Goal: Information Seeking & Learning: Learn about a topic

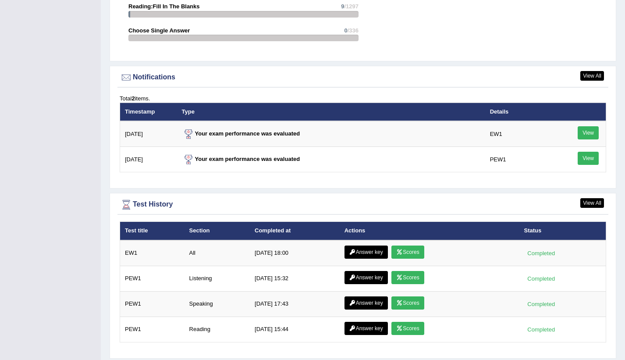
scroll to position [1030, 0]
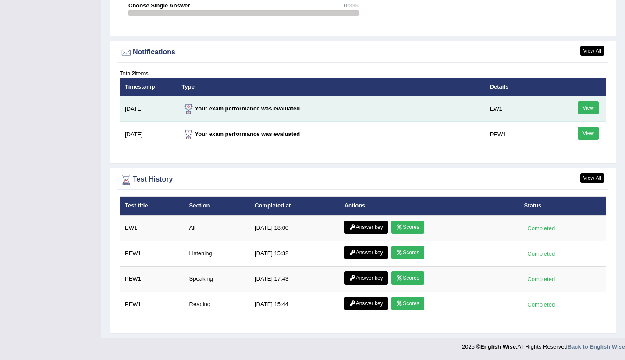
click at [596, 107] on link "View" at bounding box center [588, 107] width 21 height 13
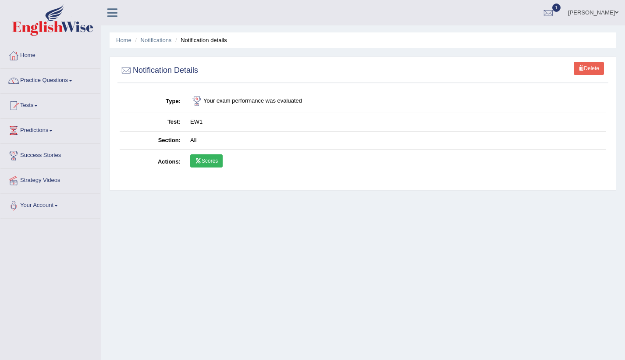
click at [213, 163] on link "Scores" at bounding box center [206, 160] width 32 height 13
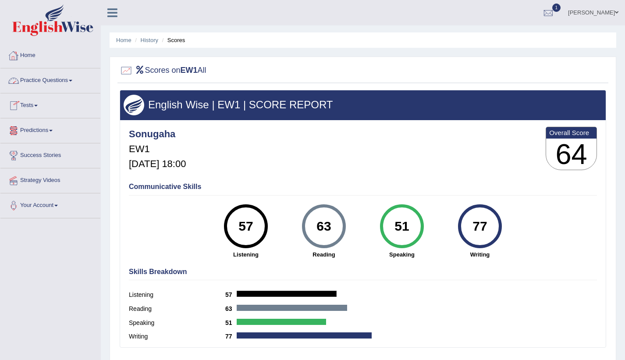
click at [36, 59] on link "Home" at bounding box center [50, 54] width 100 height 22
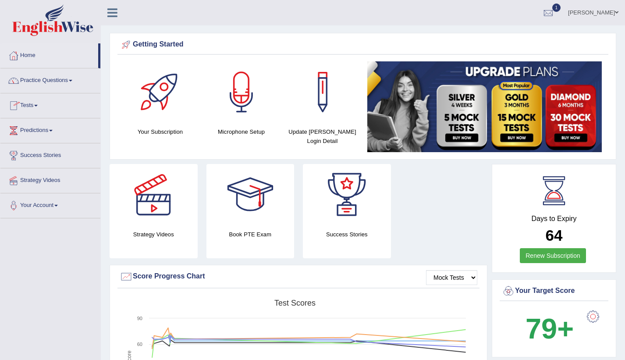
click at [36, 107] on link "Tests" at bounding box center [50, 104] width 100 height 22
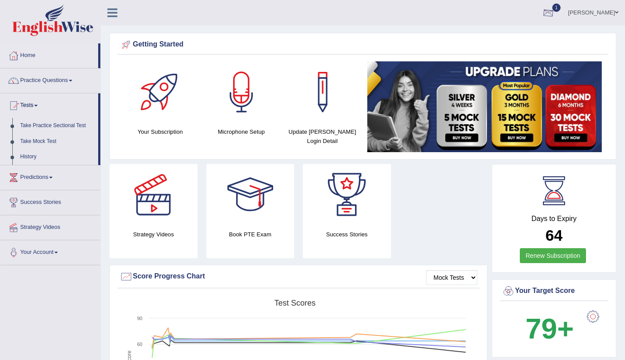
click at [555, 16] on div at bounding box center [548, 13] width 13 height 13
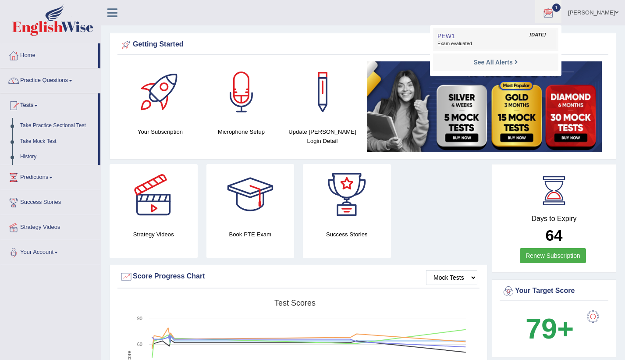
drag, startPoint x: 503, startPoint y: 38, endPoint x: 480, endPoint y: 30, distance: 23.6
click at [502, 37] on link "PEW1 Sep 22, 2025 Exam evaluated" at bounding box center [495, 39] width 121 height 18
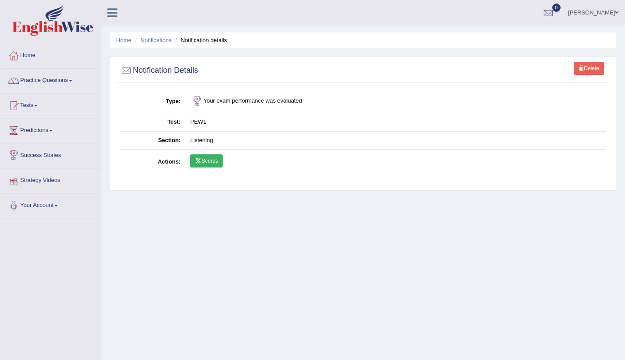
click at [217, 156] on link "Scores" at bounding box center [206, 160] width 32 height 13
click at [25, 55] on link "Home" at bounding box center [50, 54] width 100 height 22
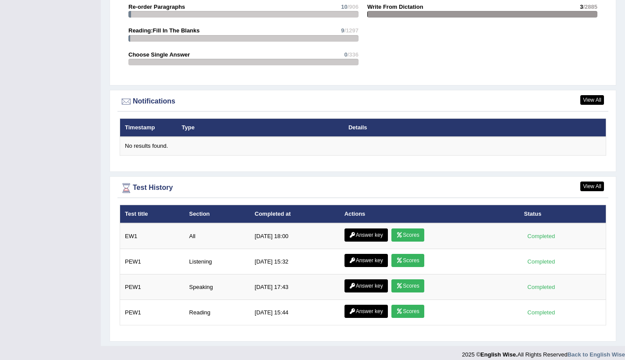
scroll to position [988, 0]
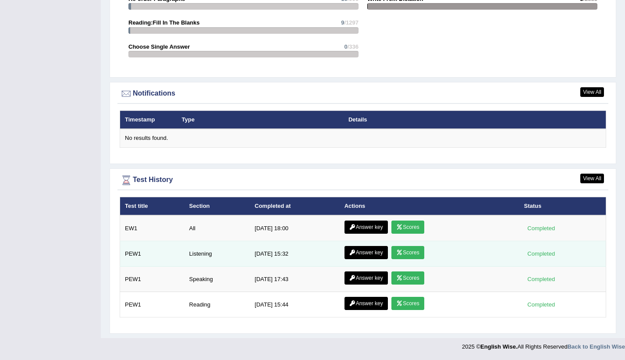
click at [408, 250] on link "Scores" at bounding box center [408, 252] width 32 height 13
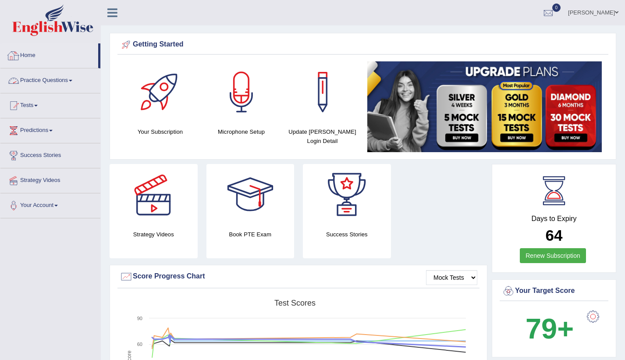
click at [53, 58] on link "Home" at bounding box center [49, 54] width 98 height 22
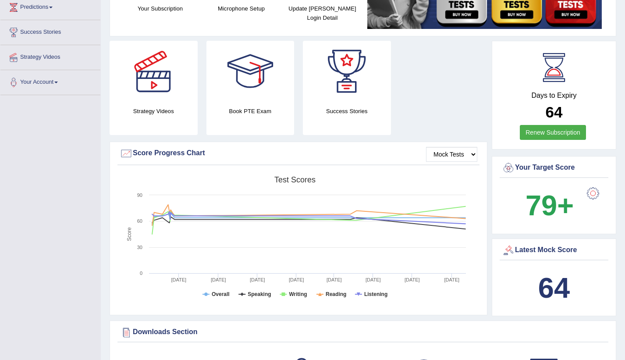
scroll to position [44, 0]
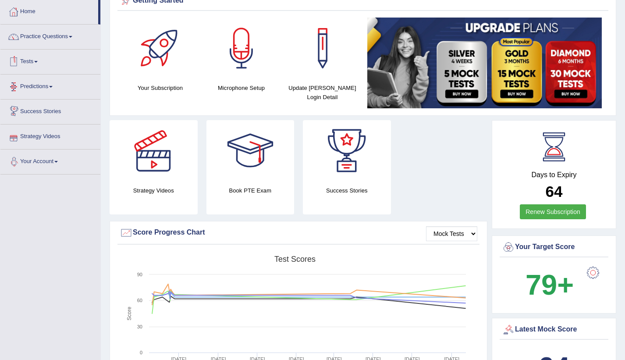
click at [42, 59] on link "Tests" at bounding box center [50, 61] width 100 height 22
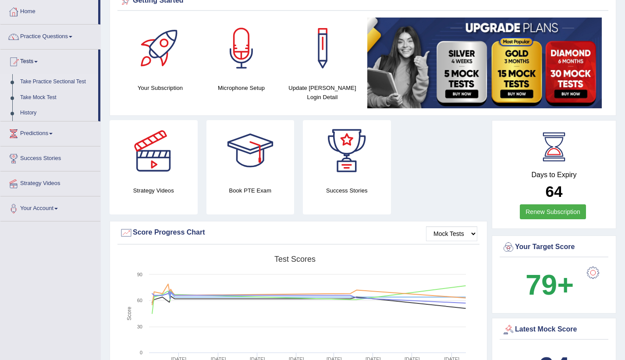
click at [60, 82] on link "Take Practice Sectional Test" at bounding box center [57, 82] width 82 height 16
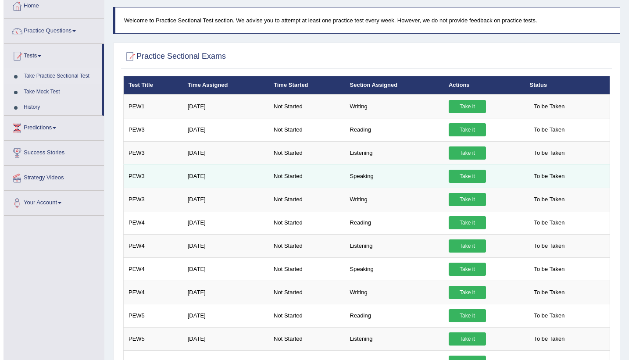
scroll to position [49, 0]
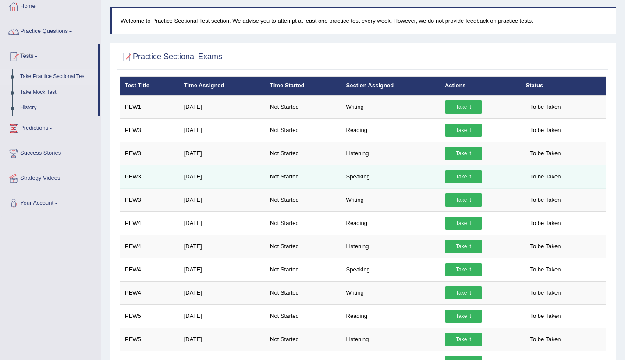
click at [462, 175] on link "Take it" at bounding box center [463, 176] width 37 height 13
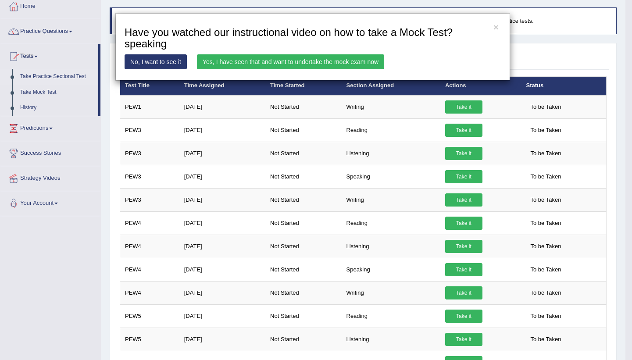
click at [287, 59] on link "Yes, I have seen that and want to undertake the mock exam now" at bounding box center [290, 61] width 187 height 15
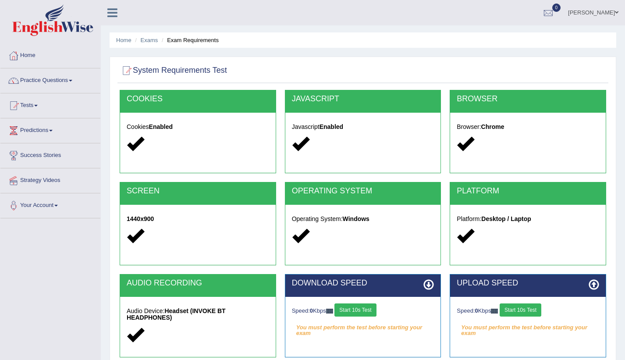
scroll to position [100, 0]
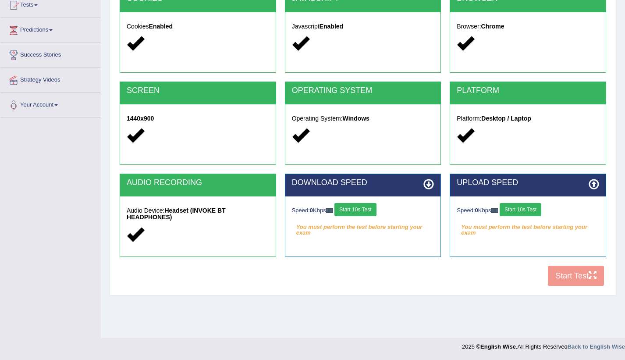
click at [356, 207] on button "Start 10s Test" at bounding box center [356, 209] width 42 height 13
click at [526, 208] on button "Start 10s Test" at bounding box center [521, 209] width 42 height 13
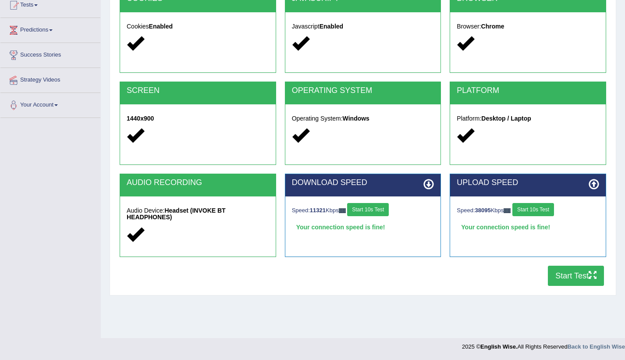
click at [581, 277] on button "Start Test" at bounding box center [576, 276] width 56 height 20
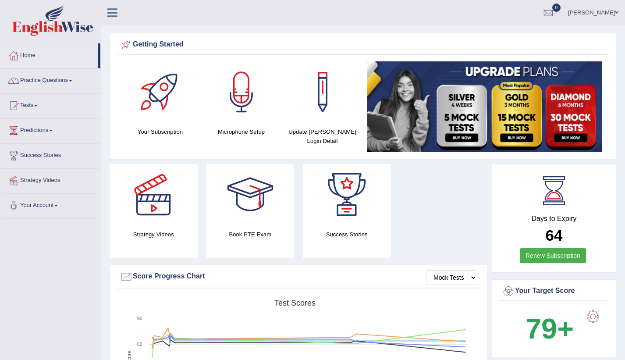
click at [64, 74] on link "Practice Questions" at bounding box center [50, 79] width 100 height 22
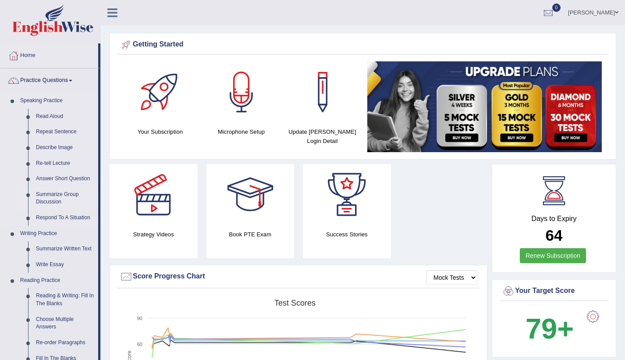
click at [53, 194] on link "Summarize Group Discussion" at bounding box center [65, 198] width 66 height 23
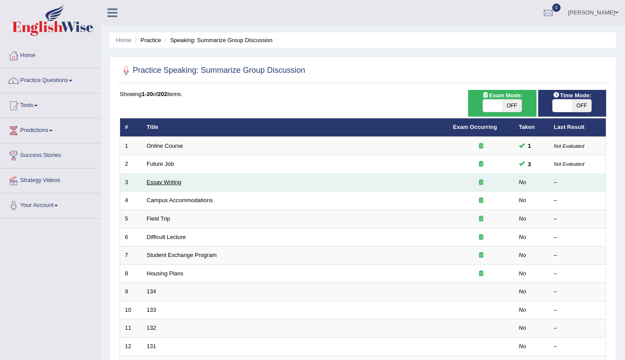
click at [164, 180] on link "Essay Writing" at bounding box center [164, 182] width 35 height 7
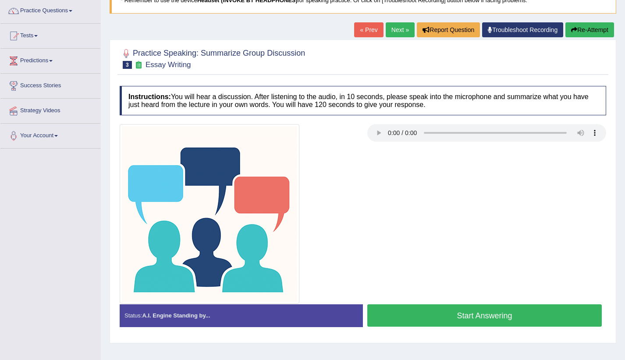
scroll to position [100, 0]
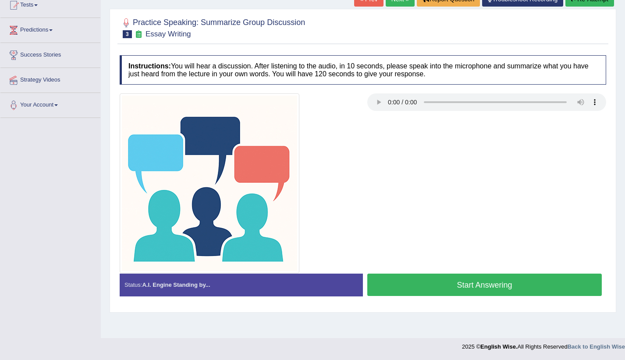
click at [473, 285] on button "Start Answering" at bounding box center [484, 285] width 235 height 22
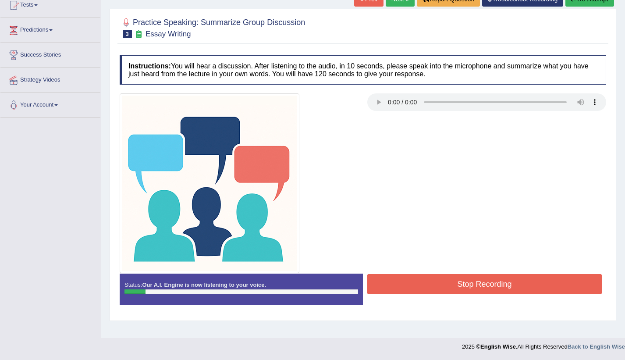
click at [473, 284] on button "Stop Recording" at bounding box center [484, 284] width 235 height 20
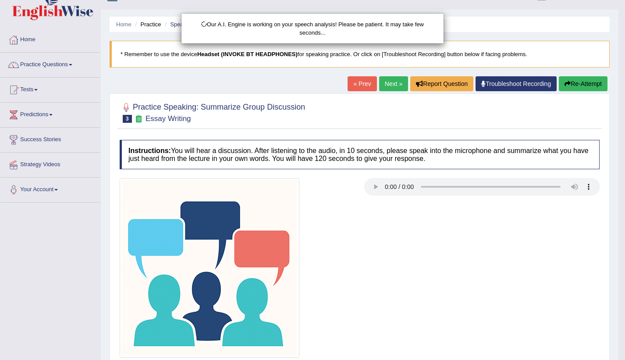
scroll to position [0, 0]
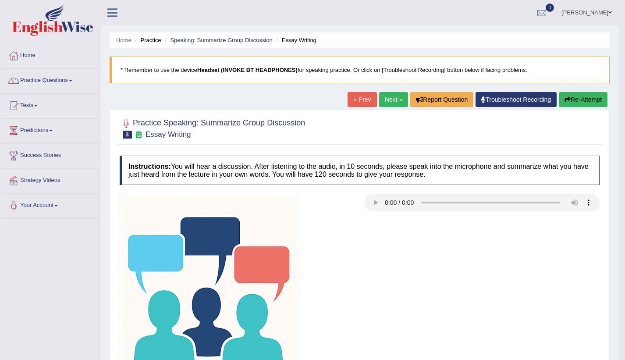
click at [581, 98] on body "Toggle navigation Home Practice Questions Speaking Practice Read Aloud Repeat S…" at bounding box center [312, 180] width 625 height 360
click at [575, 102] on button "Re-Attempt" at bounding box center [583, 99] width 49 height 15
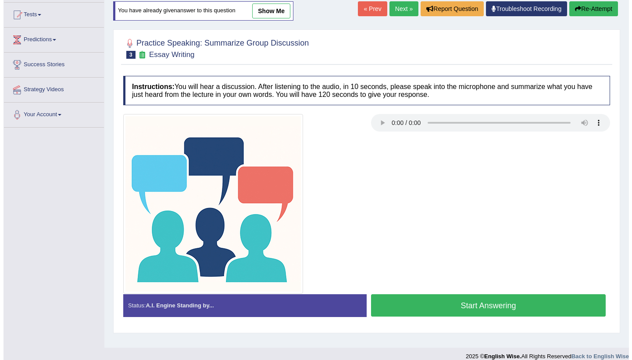
scroll to position [100, 0]
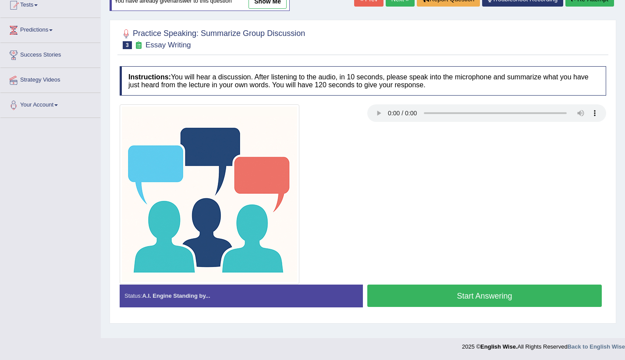
click at [496, 296] on button "Start Answering" at bounding box center [484, 296] width 235 height 22
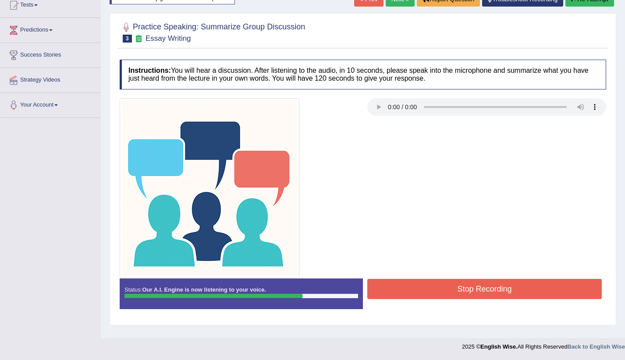
click at [497, 296] on button "Stop Recording" at bounding box center [484, 289] width 235 height 20
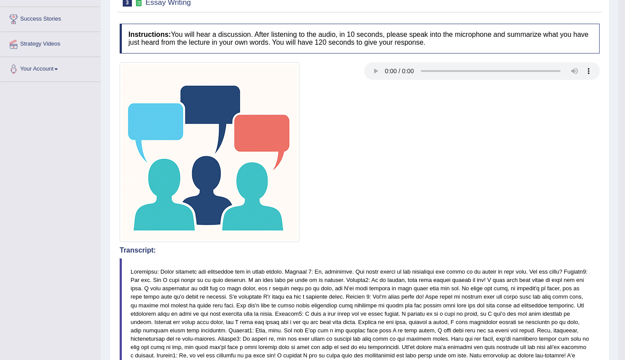
scroll to position [0, 0]
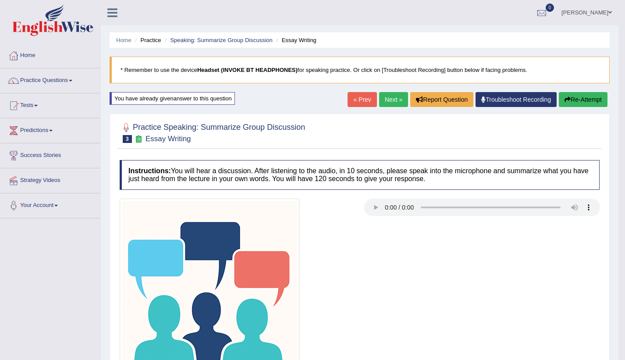
click at [574, 95] on button "Re-Attempt" at bounding box center [583, 99] width 49 height 15
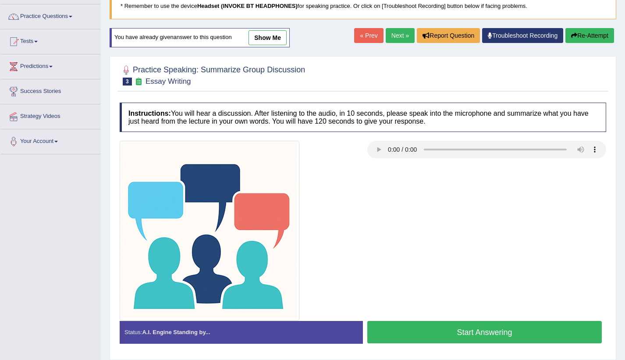
scroll to position [100, 0]
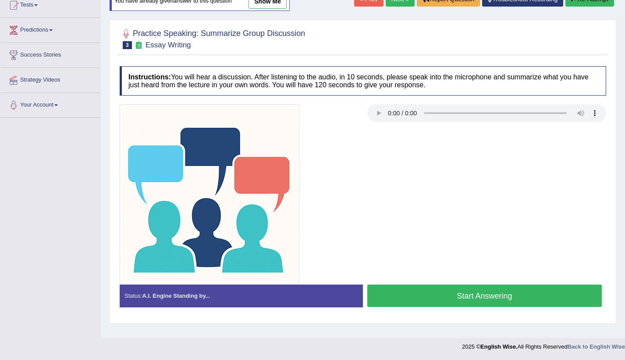
click at [457, 292] on button "Start Answering" at bounding box center [484, 296] width 235 height 22
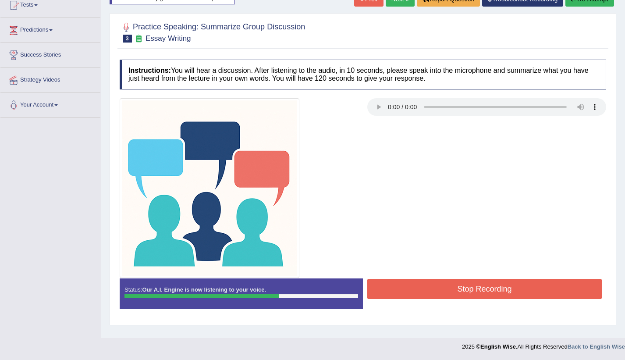
click at [457, 292] on button "Stop Recording" at bounding box center [484, 289] width 235 height 20
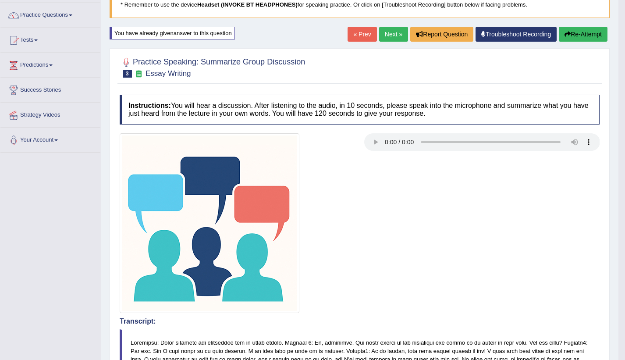
scroll to position [57, 0]
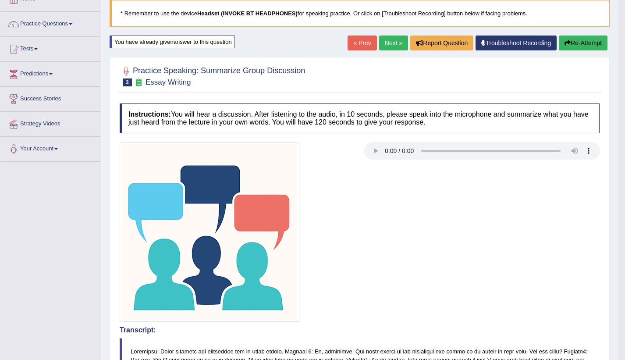
click at [381, 43] on link "Next »" at bounding box center [393, 43] width 29 height 15
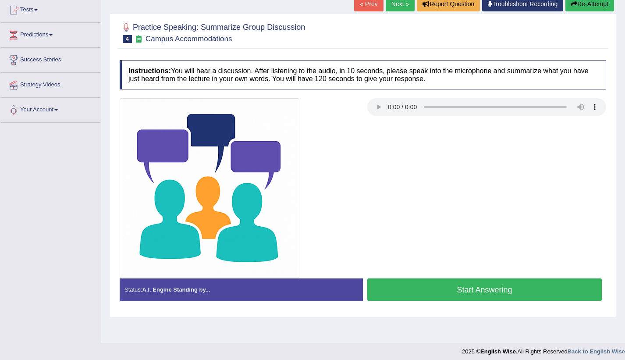
scroll to position [100, 0]
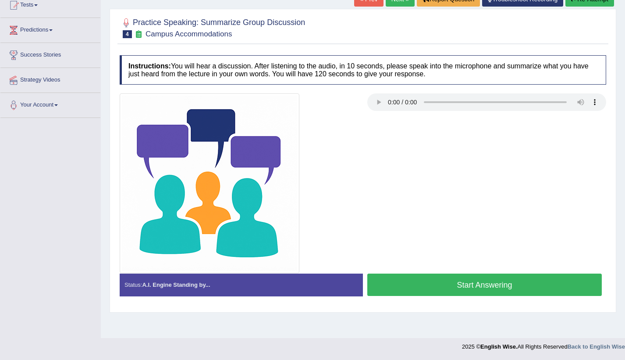
click at [525, 282] on button "Start Answering" at bounding box center [484, 285] width 235 height 22
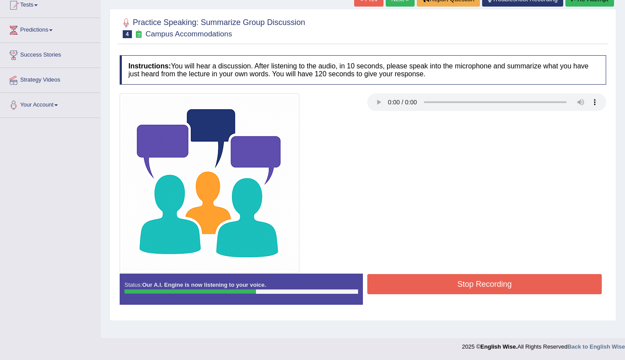
click at [504, 288] on button "Stop Recording" at bounding box center [484, 284] width 235 height 20
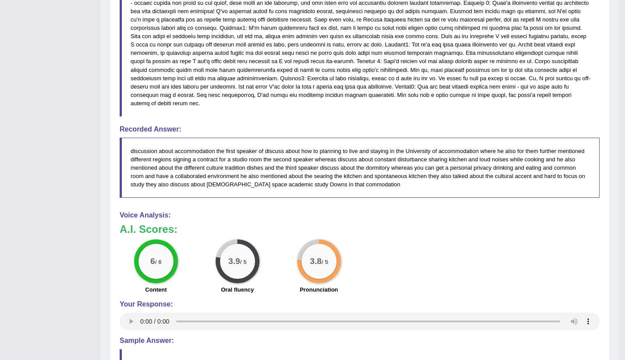
scroll to position [539, 0]
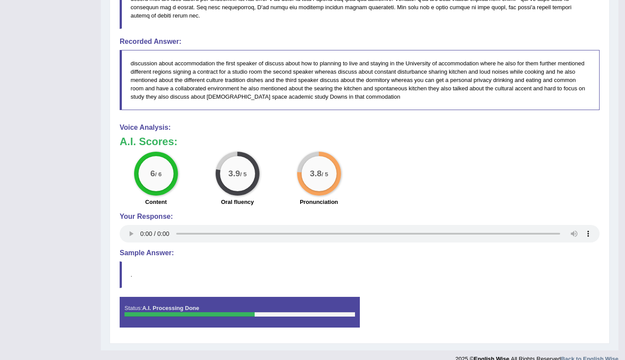
click at [450, 286] on blockquote "." at bounding box center [360, 274] width 480 height 27
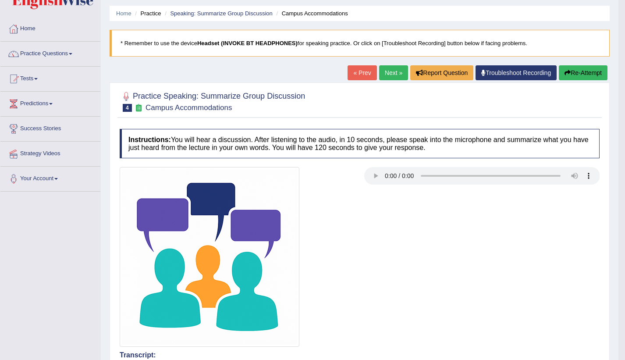
scroll to position [0, 0]
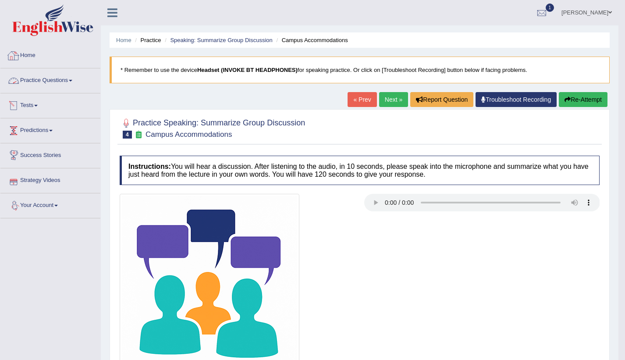
click at [34, 55] on link "Home" at bounding box center [50, 54] width 100 height 22
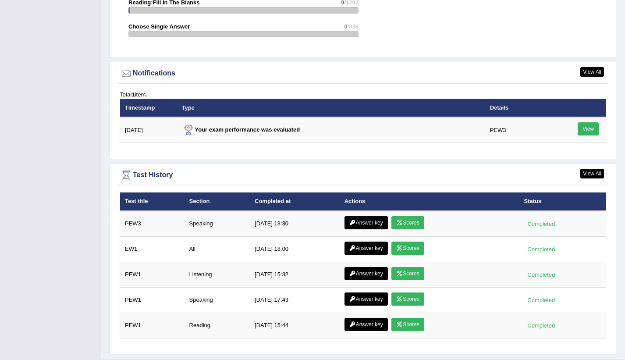
scroll to position [1030, 0]
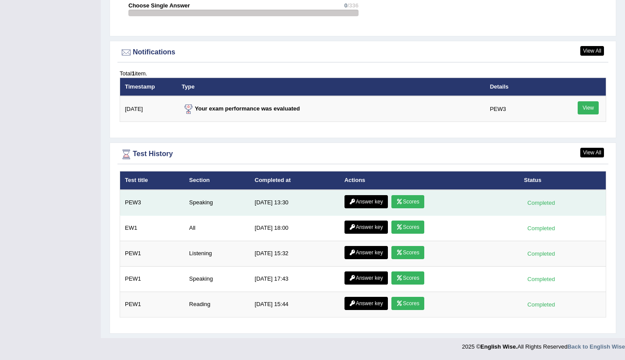
click at [408, 203] on link "Scores" at bounding box center [408, 201] width 32 height 13
click at [356, 200] on link "Answer key" at bounding box center [366, 201] width 43 height 13
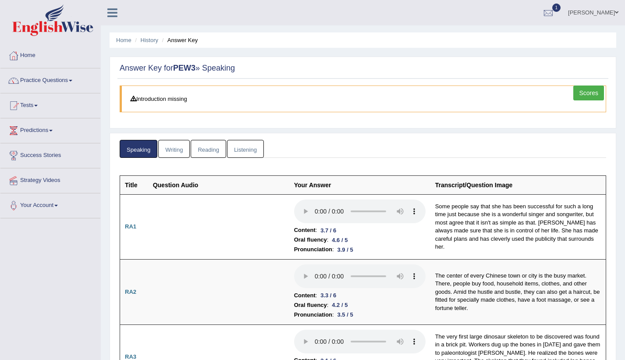
click at [175, 146] on link "Writing" at bounding box center [174, 149] width 32 height 18
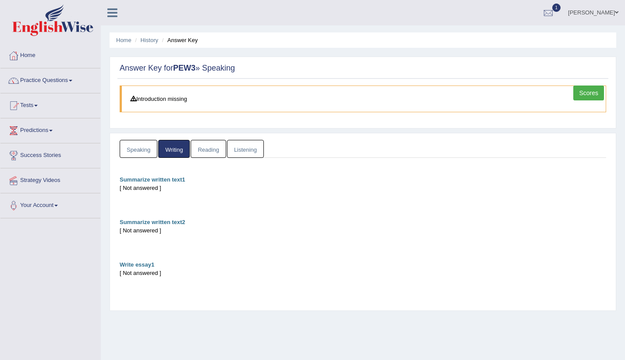
click at [207, 150] on link "Reading" at bounding box center [208, 149] width 35 height 18
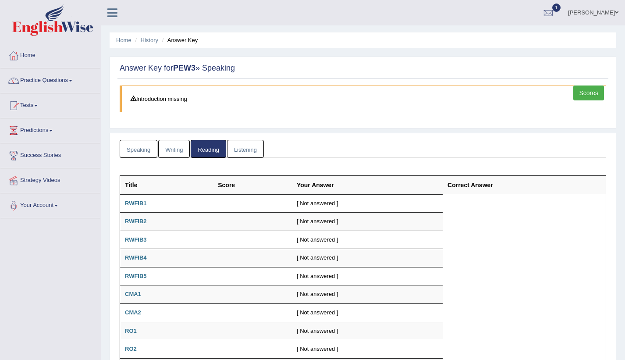
click at [252, 153] on link "Listening" at bounding box center [245, 149] width 37 height 18
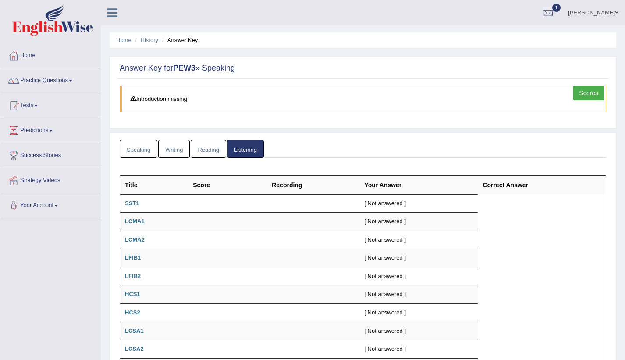
click at [146, 151] on link "Speaking" at bounding box center [139, 149] width 38 height 18
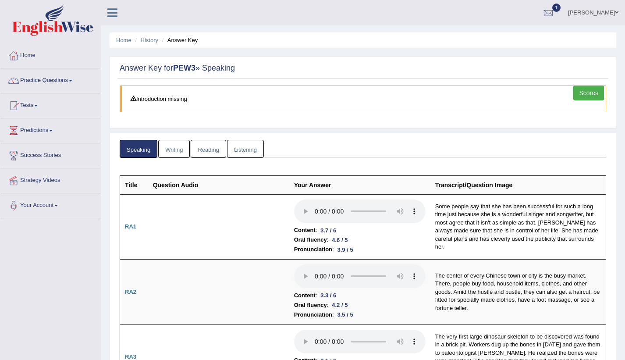
click at [598, 90] on link "Scores" at bounding box center [589, 93] width 31 height 15
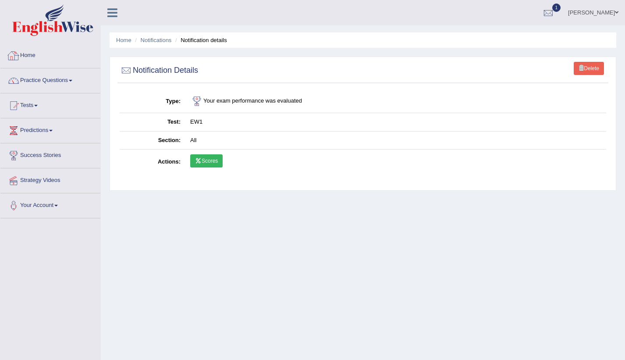
click at [46, 57] on link "Home" at bounding box center [50, 54] width 100 height 22
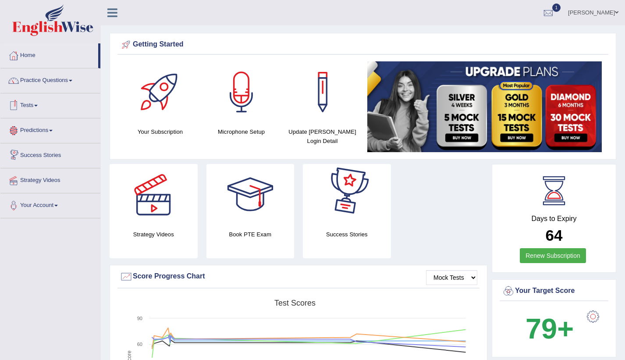
click at [71, 91] on li "Practice Questions Speaking Practice Read Aloud Repeat Sentence Describe Image …" at bounding box center [50, 80] width 100 height 25
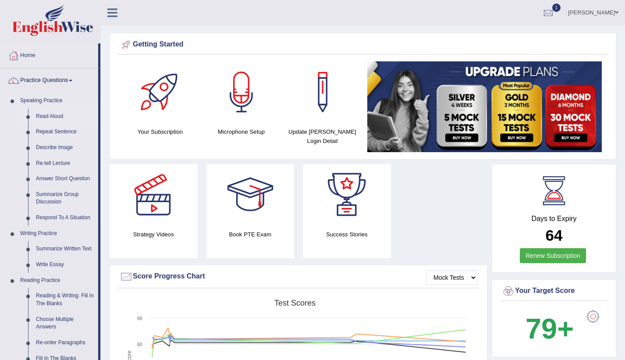
click at [53, 114] on link "Read Aloud" at bounding box center [65, 117] width 66 height 16
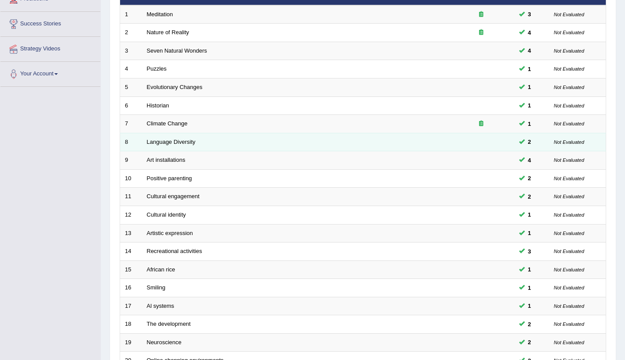
scroll to position [221, 0]
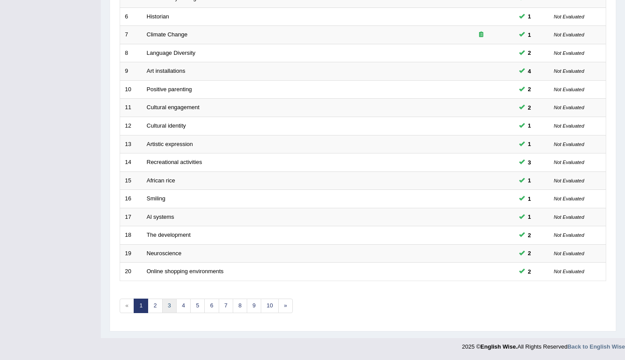
click at [172, 299] on link "3" at bounding box center [169, 306] width 14 height 14
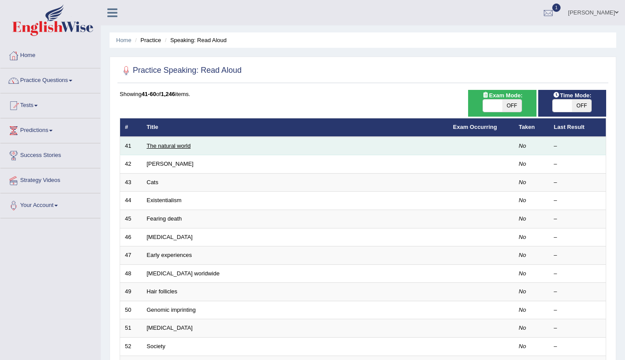
click at [174, 145] on link "The natural world" at bounding box center [169, 146] width 44 height 7
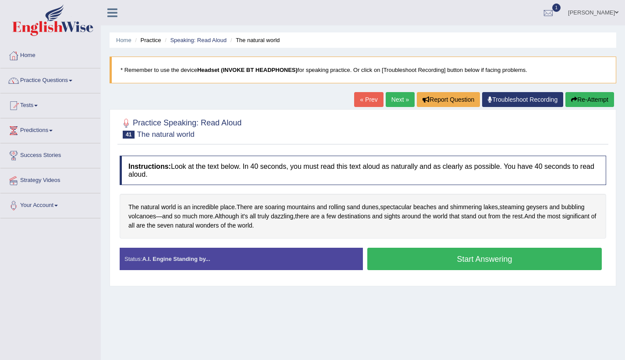
click at [424, 260] on button "Start Answering" at bounding box center [484, 259] width 235 height 22
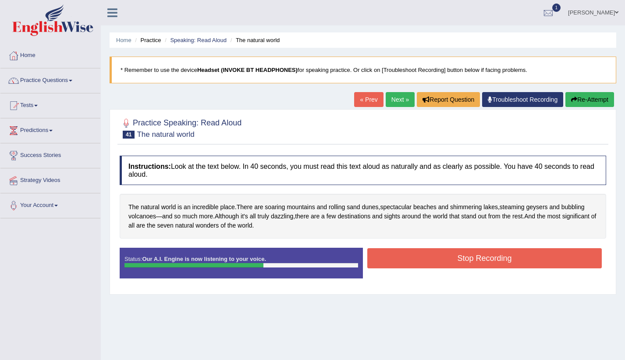
click at [429, 256] on button "Stop Recording" at bounding box center [484, 258] width 235 height 20
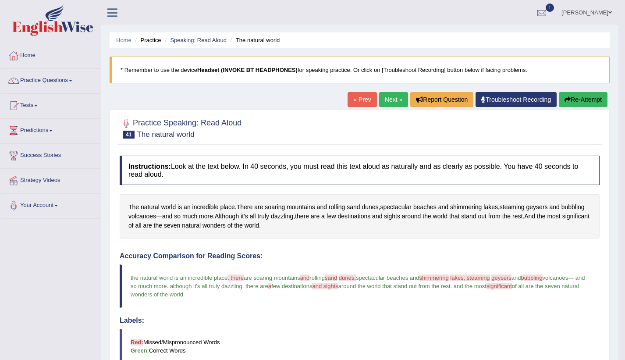
click at [382, 98] on link "Next »" at bounding box center [393, 99] width 29 height 15
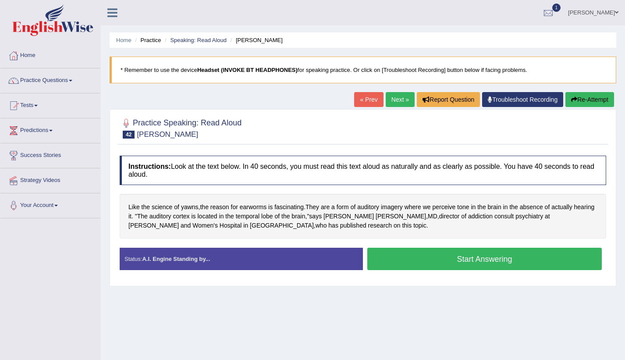
click at [405, 253] on button "Start Answering" at bounding box center [484, 259] width 235 height 22
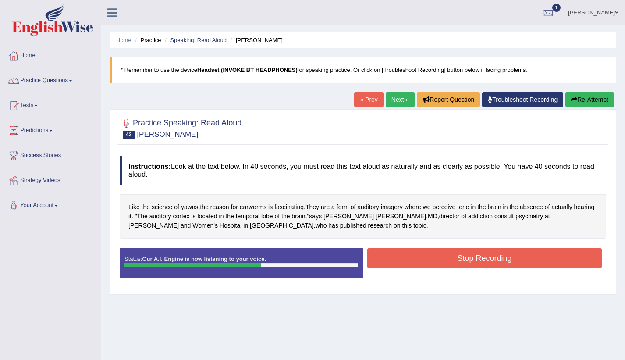
click at [405, 253] on button "Stop Recording" at bounding box center [484, 258] width 235 height 20
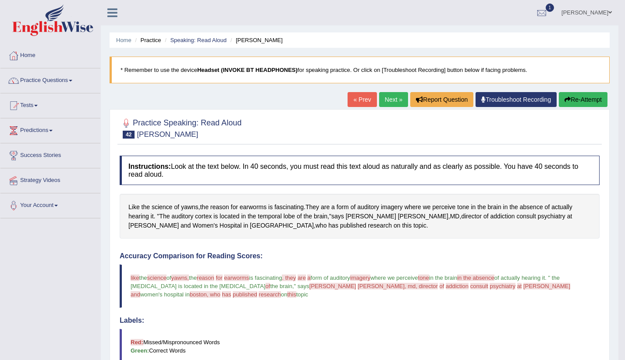
click at [381, 101] on link "Next »" at bounding box center [393, 99] width 29 height 15
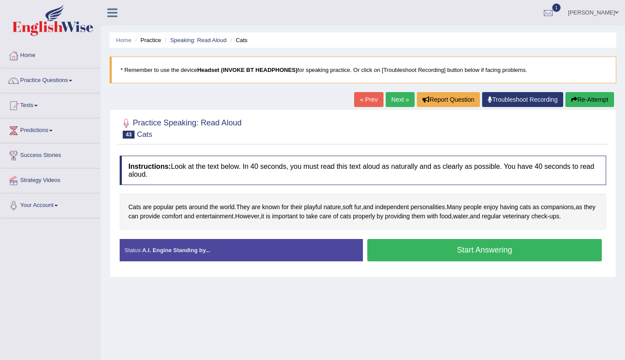
click at [433, 248] on button "Start Answering" at bounding box center [484, 250] width 235 height 22
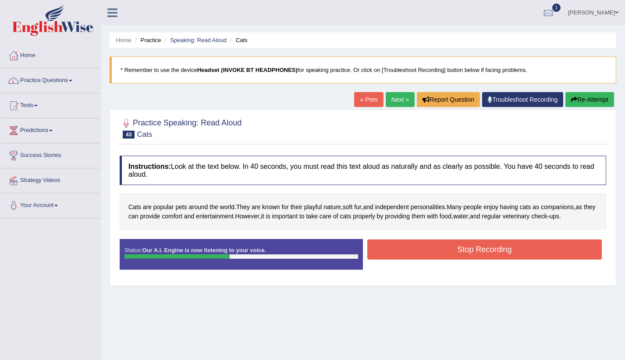
click at [433, 248] on button "Stop Recording" at bounding box center [484, 249] width 235 height 20
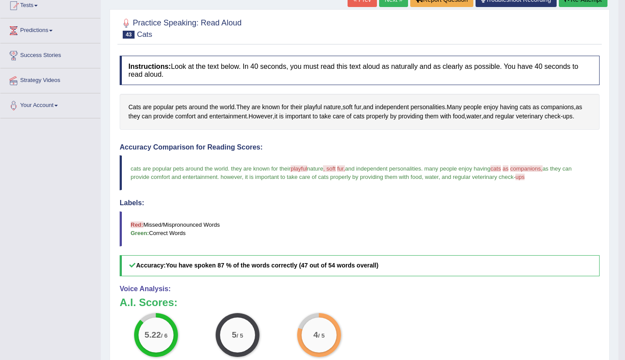
scroll to position [44, 0]
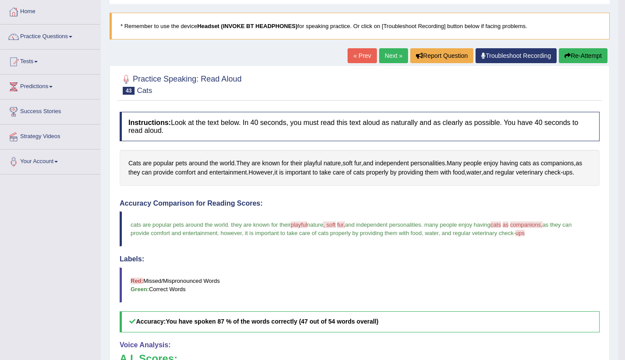
click at [389, 53] on link "Next »" at bounding box center [393, 55] width 29 height 15
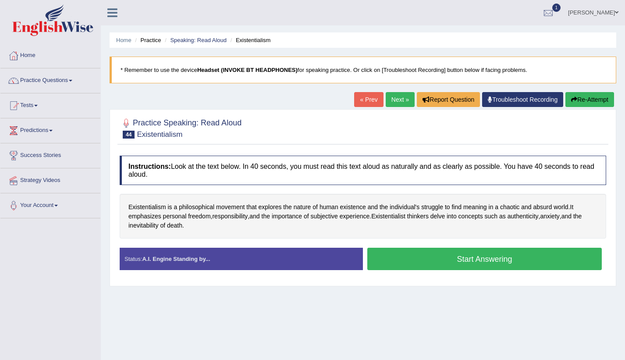
click at [418, 257] on button "Start Answering" at bounding box center [484, 259] width 235 height 22
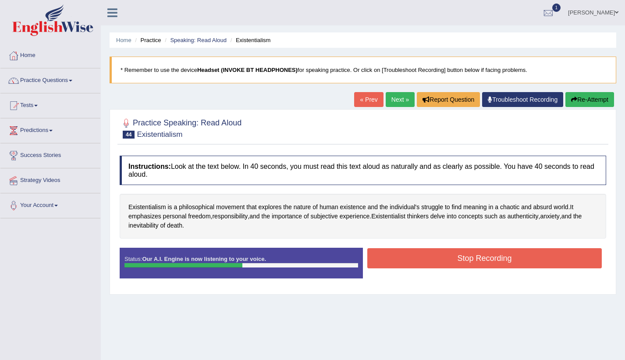
click at [418, 257] on button "Stop Recording" at bounding box center [484, 258] width 235 height 20
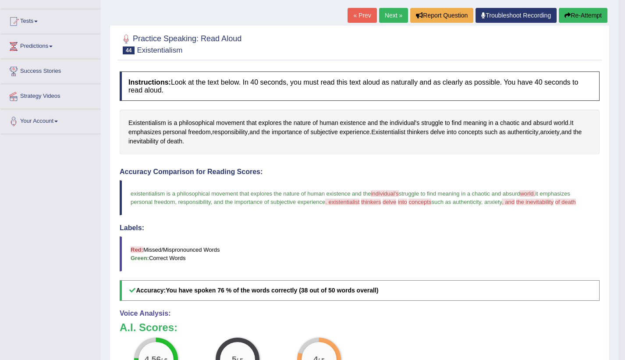
scroll to position [11, 0]
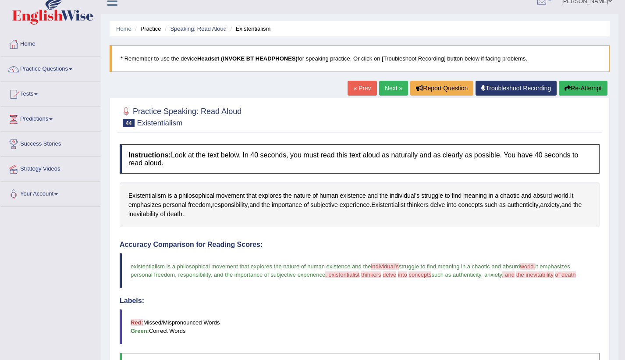
click at [393, 85] on link "Next »" at bounding box center [393, 88] width 29 height 15
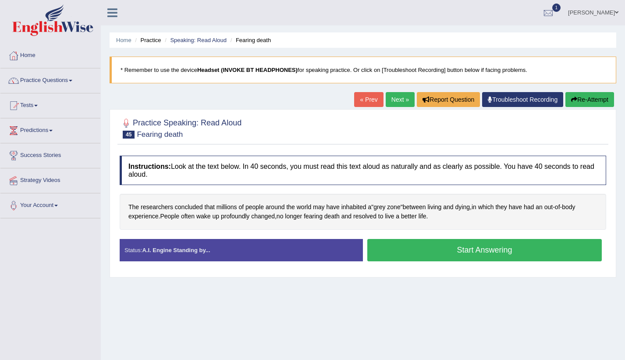
click at [421, 252] on button "Start Answering" at bounding box center [484, 250] width 235 height 22
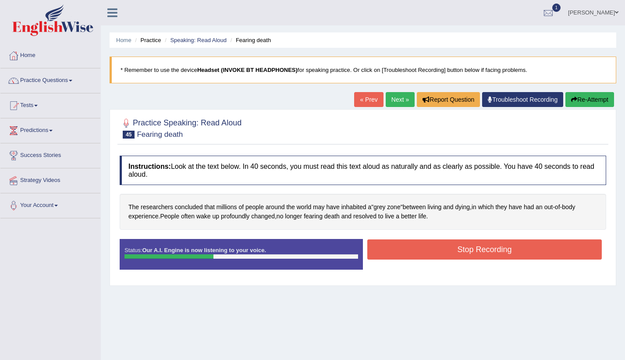
click at [421, 252] on button "Stop Recording" at bounding box center [484, 249] width 235 height 20
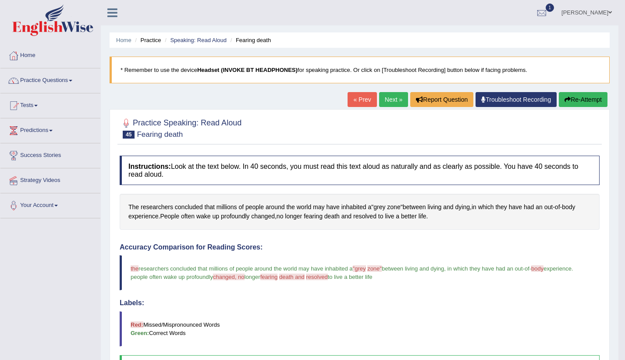
drag, startPoint x: 384, startPoint y: 97, endPoint x: 381, endPoint y: 101, distance: 5.4
click at [384, 97] on link "Next »" at bounding box center [393, 99] width 29 height 15
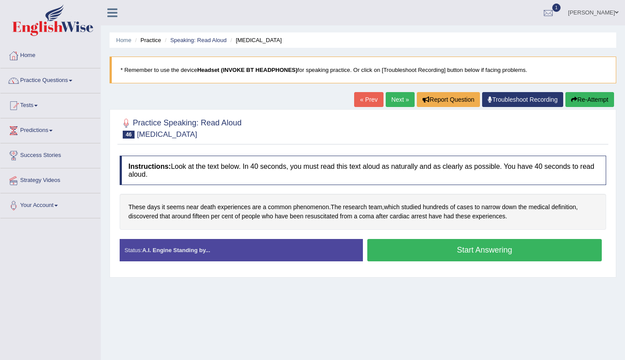
click at [392, 251] on button "Start Answering" at bounding box center [484, 250] width 235 height 22
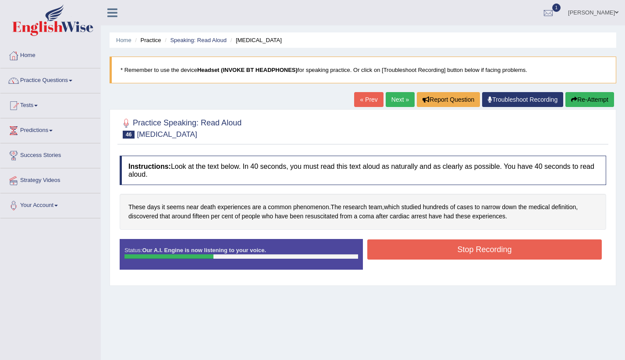
click at [392, 251] on button "Stop Recording" at bounding box center [484, 249] width 235 height 20
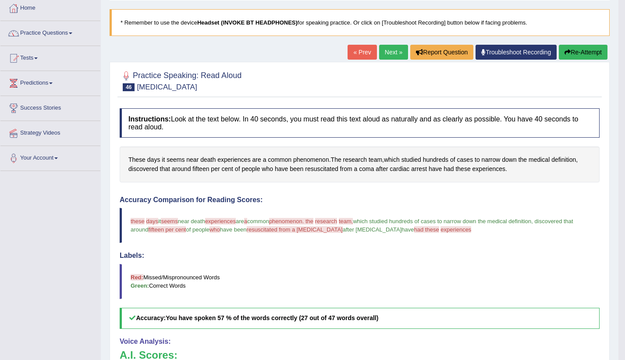
scroll to position [44, 0]
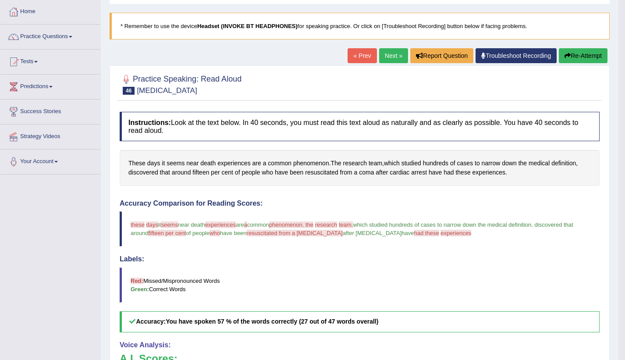
click at [386, 51] on link "Next »" at bounding box center [393, 55] width 29 height 15
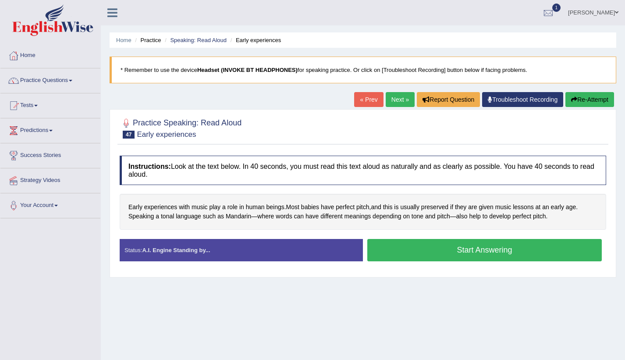
click at [440, 247] on button "Start Answering" at bounding box center [484, 250] width 235 height 22
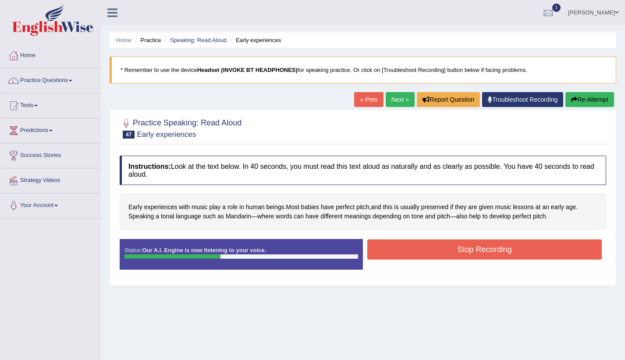
click at [440, 247] on button "Stop Recording" at bounding box center [484, 249] width 235 height 20
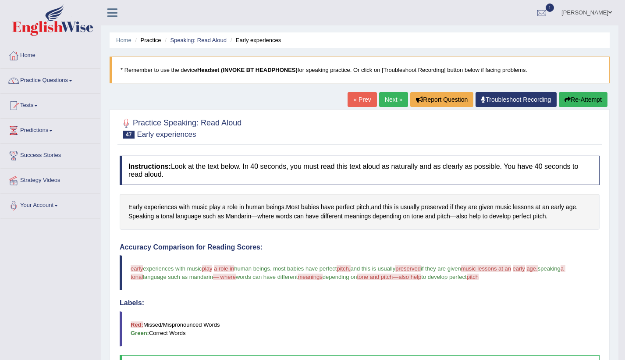
click at [383, 99] on link "Next »" at bounding box center [393, 99] width 29 height 15
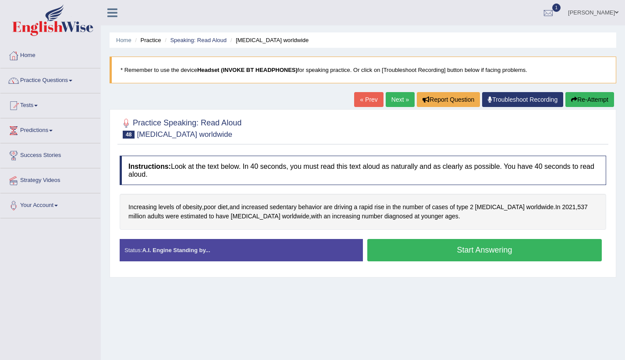
click at [429, 253] on button "Start Answering" at bounding box center [484, 250] width 235 height 22
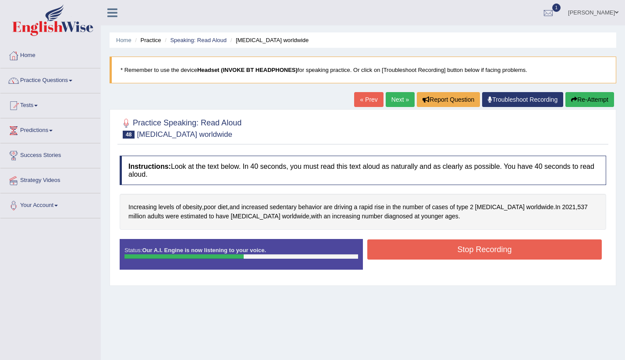
click at [429, 253] on button "Stop Recording" at bounding box center [484, 249] width 235 height 20
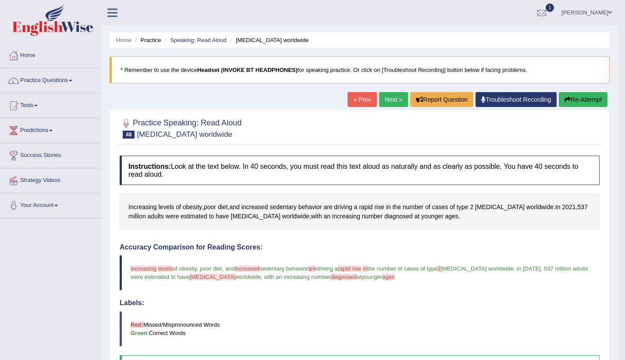
click at [384, 98] on link "Next »" at bounding box center [393, 99] width 29 height 15
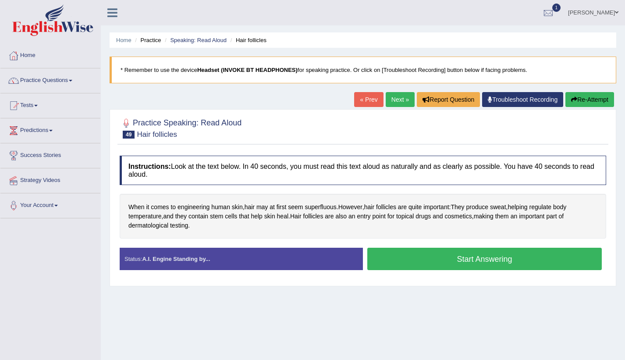
click at [434, 260] on button "Start Answering" at bounding box center [484, 259] width 235 height 22
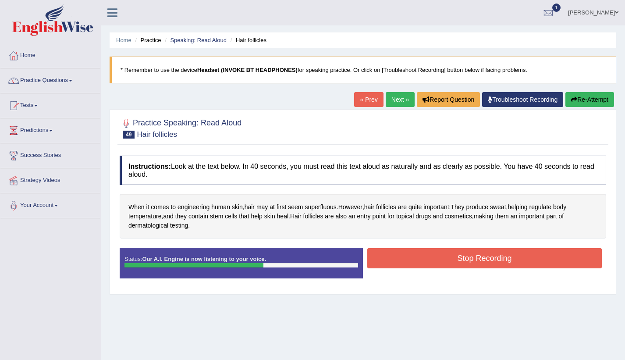
click at [434, 260] on button "Stop Recording" at bounding box center [484, 258] width 235 height 20
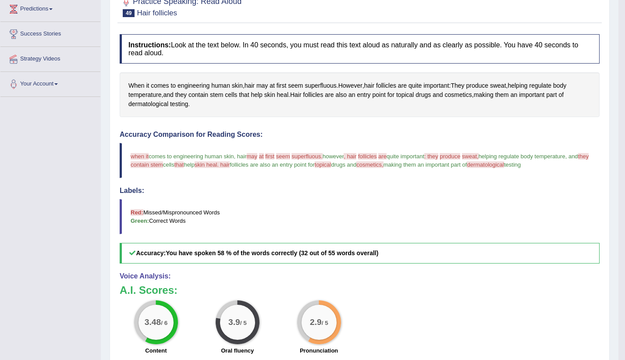
scroll to position [44, 0]
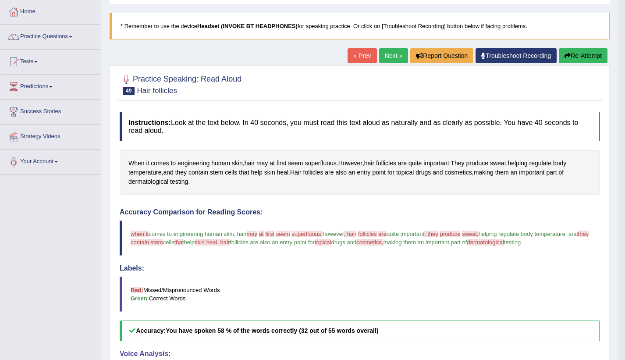
click at [579, 55] on button "Re-Attempt" at bounding box center [583, 55] width 49 height 15
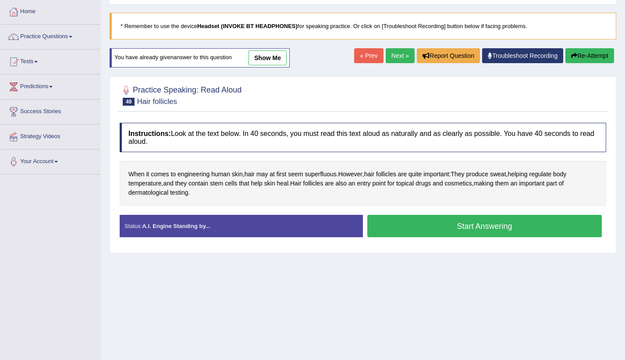
click at [436, 229] on button "Start Answering" at bounding box center [484, 226] width 235 height 22
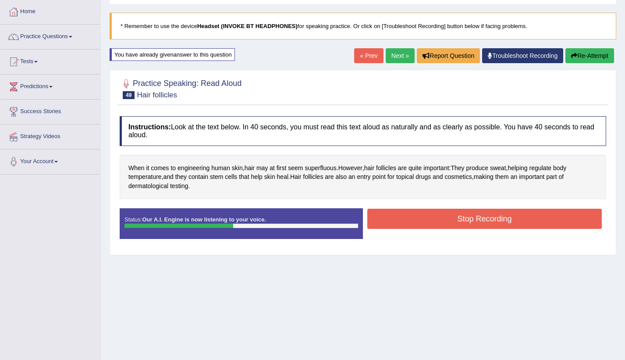
click at [445, 215] on button "Stop Recording" at bounding box center [484, 219] width 235 height 20
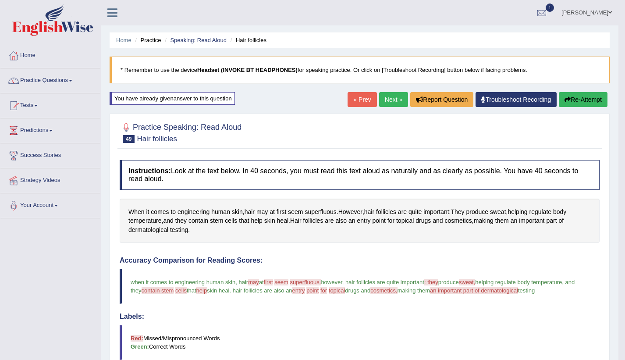
click at [392, 99] on link "Next »" at bounding box center [393, 99] width 29 height 15
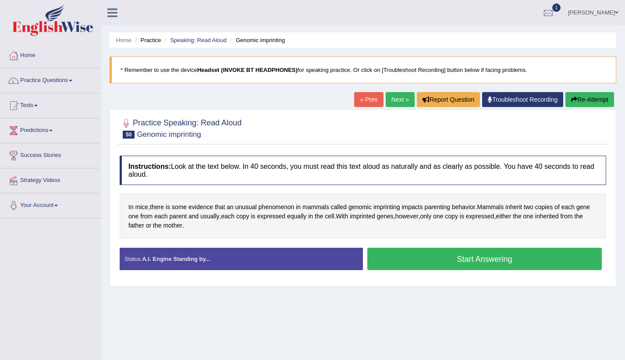
click at [422, 257] on button "Start Answering" at bounding box center [484, 259] width 235 height 22
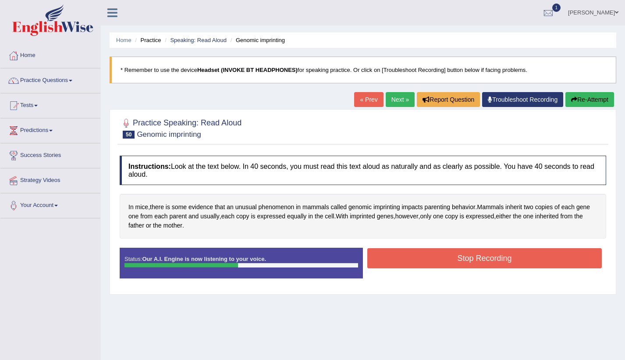
click at [422, 257] on button "Stop Recording" at bounding box center [484, 258] width 235 height 20
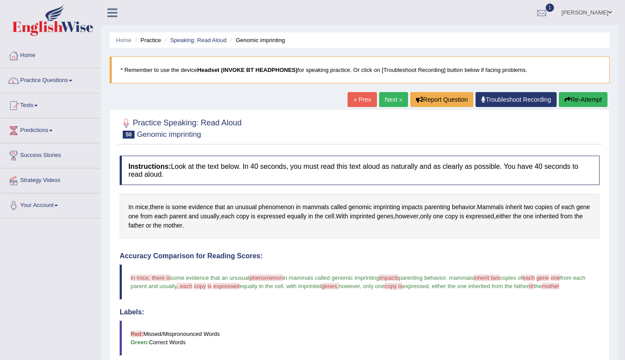
click at [386, 93] on link "Next »" at bounding box center [393, 99] width 29 height 15
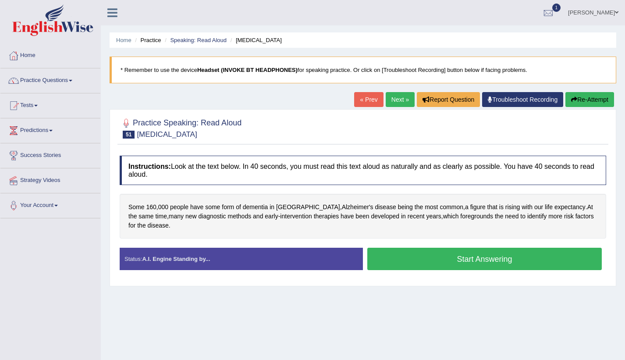
click at [425, 256] on button "Start Answering" at bounding box center [484, 259] width 235 height 22
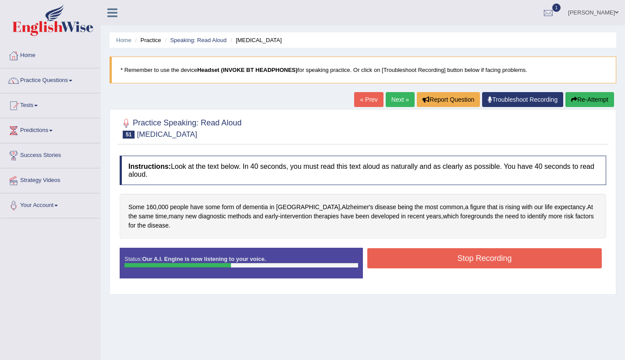
click at [425, 256] on button "Stop Recording" at bounding box center [484, 258] width 235 height 20
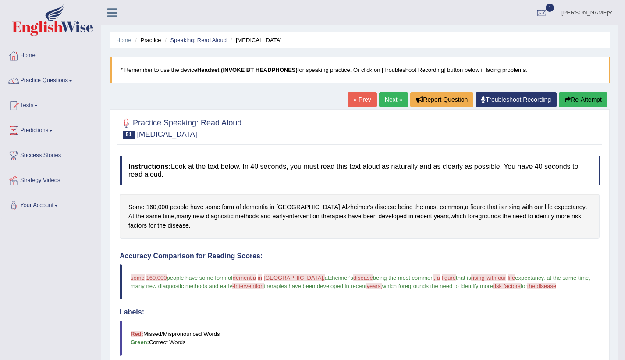
click at [389, 96] on link "Next »" at bounding box center [393, 99] width 29 height 15
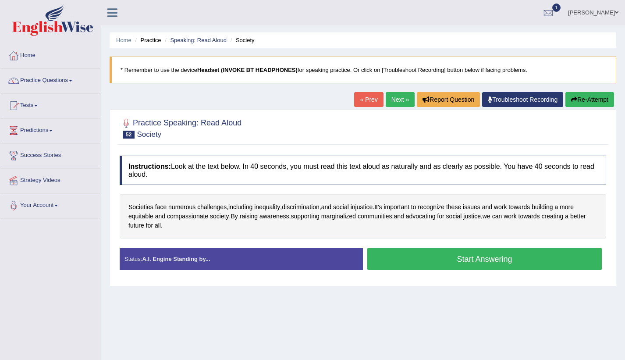
click at [404, 257] on button "Start Answering" at bounding box center [484, 259] width 235 height 22
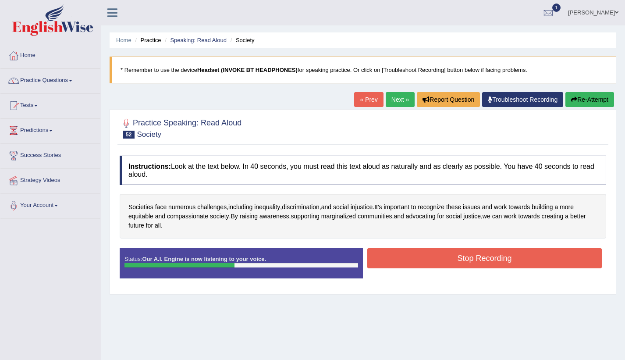
click at [404, 257] on button "Stop Recording" at bounding box center [484, 258] width 235 height 20
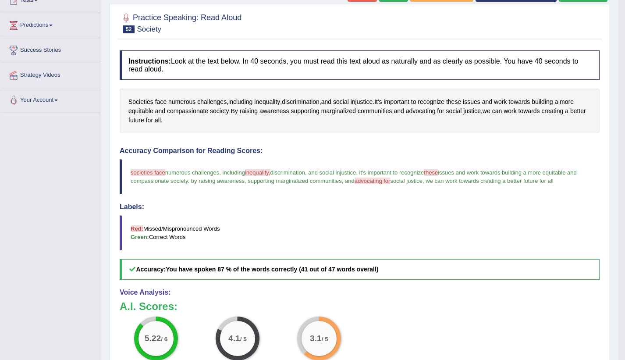
scroll to position [11, 0]
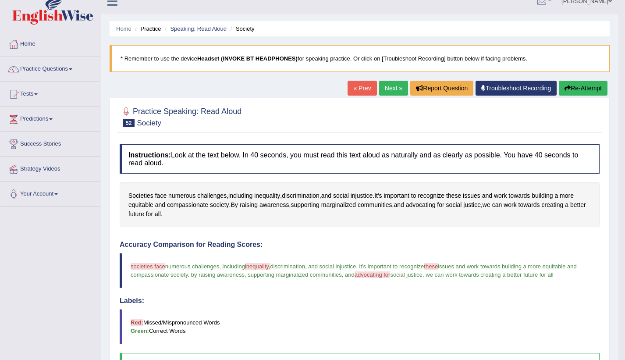
click at [388, 89] on link "Next »" at bounding box center [393, 88] width 29 height 15
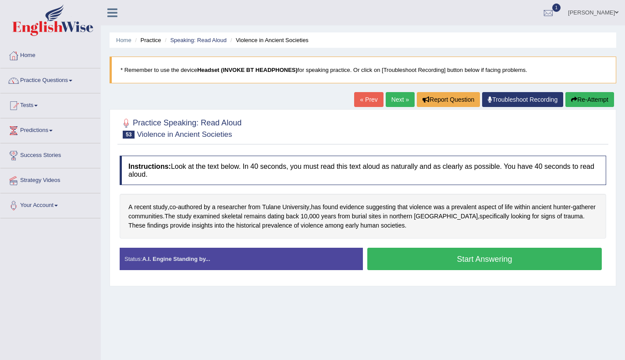
click at [458, 260] on button "Start Answering" at bounding box center [484, 259] width 235 height 22
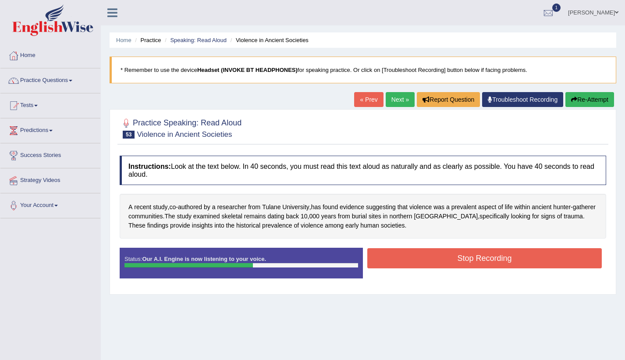
click at [458, 260] on button "Stop Recording" at bounding box center [484, 258] width 235 height 20
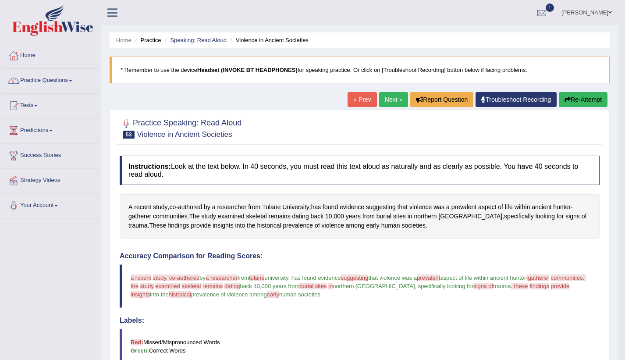
click at [389, 100] on link "Next »" at bounding box center [393, 99] width 29 height 15
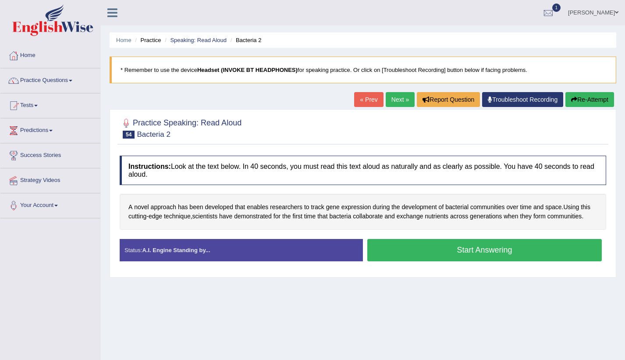
click at [391, 252] on button "Start Answering" at bounding box center [484, 250] width 235 height 22
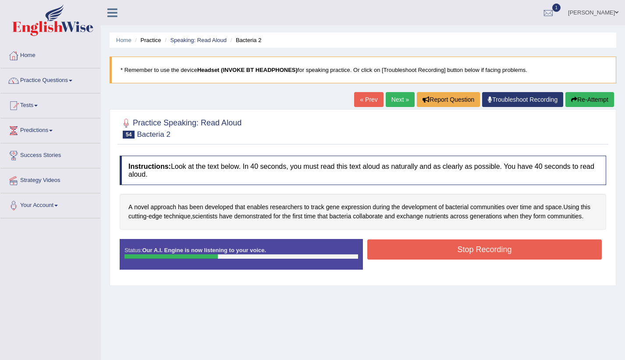
click at [391, 252] on button "Stop Recording" at bounding box center [484, 249] width 235 height 20
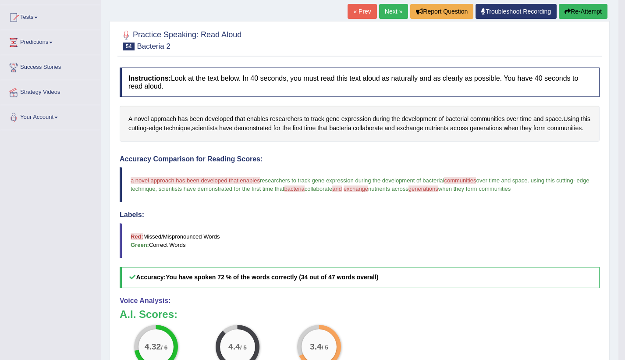
scroll to position [88, 0]
click at [383, 11] on link "Next »" at bounding box center [393, 11] width 29 height 15
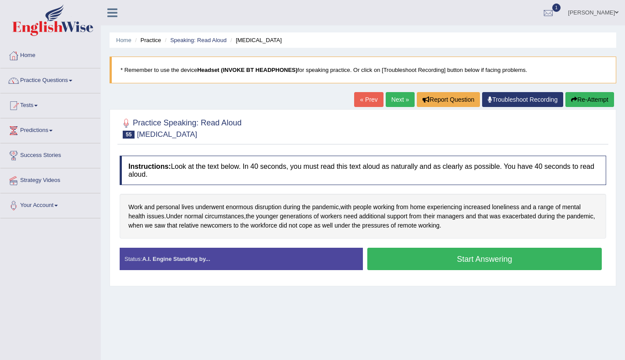
click at [436, 260] on button "Start Answering" at bounding box center [484, 259] width 235 height 22
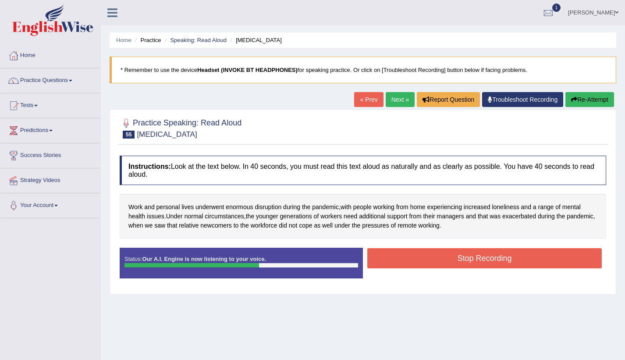
click at [443, 264] on button "Stop Recording" at bounding box center [484, 258] width 235 height 20
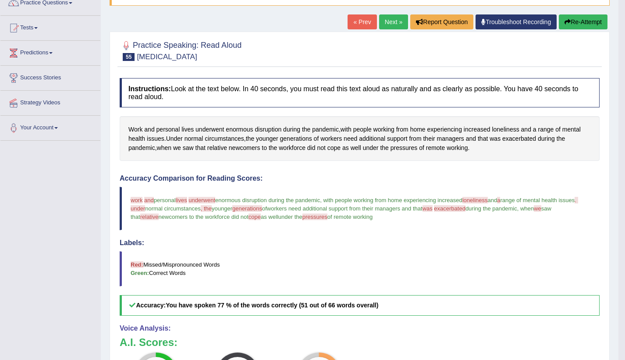
scroll to position [44, 0]
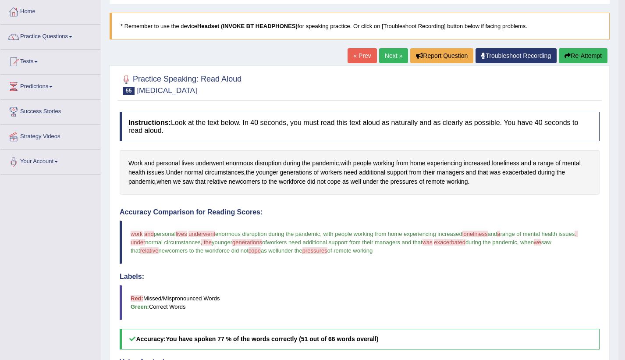
click at [386, 56] on link "Next »" at bounding box center [393, 55] width 29 height 15
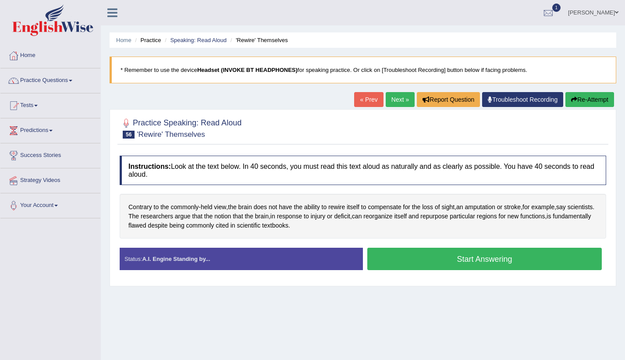
click at [408, 260] on button "Start Answering" at bounding box center [484, 259] width 235 height 22
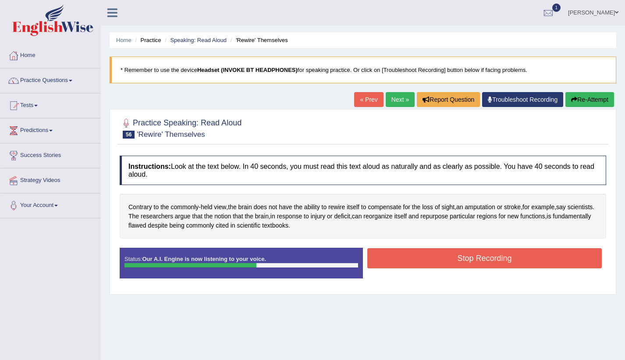
click at [408, 260] on button "Stop Recording" at bounding box center [484, 258] width 235 height 20
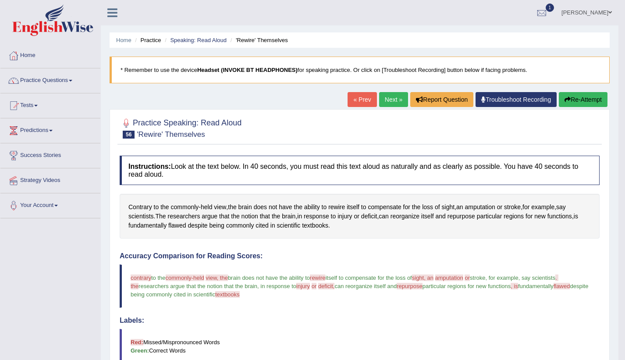
click at [391, 99] on link "Next »" at bounding box center [393, 99] width 29 height 15
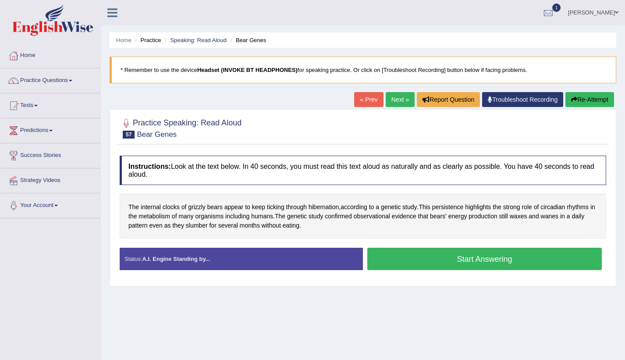
click at [457, 259] on button "Start Answering" at bounding box center [484, 259] width 235 height 22
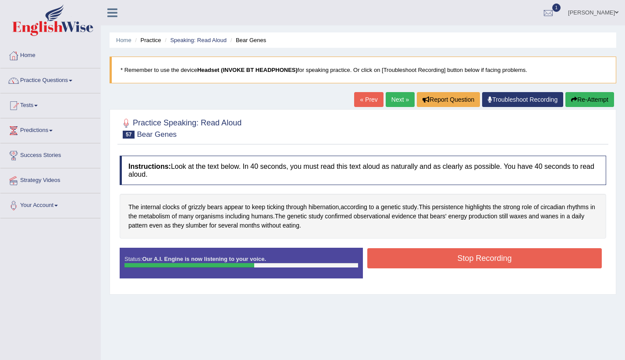
click at [462, 258] on button "Stop Recording" at bounding box center [484, 258] width 235 height 20
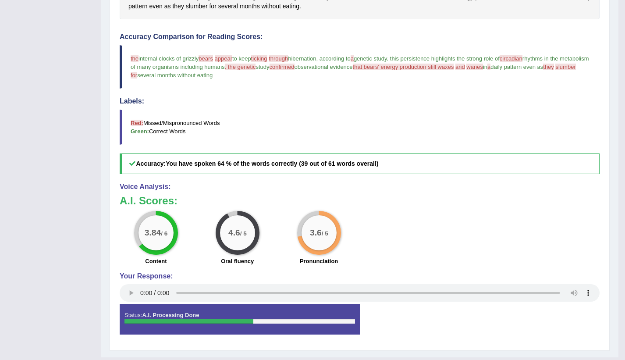
scroll to position [44, 0]
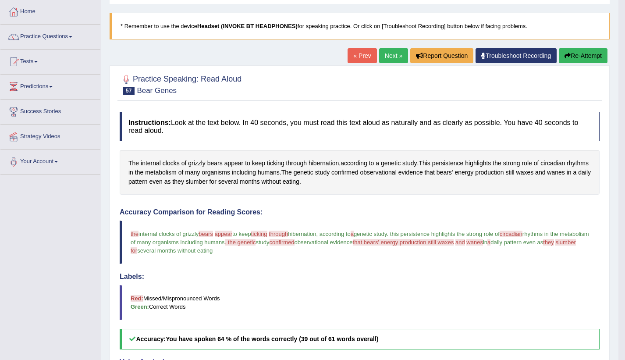
click at [389, 54] on link "Next »" at bounding box center [393, 55] width 29 height 15
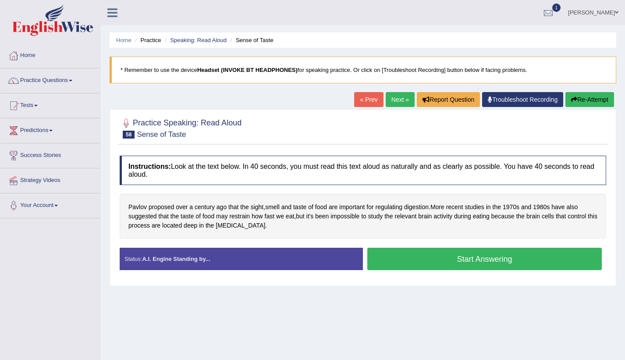
click at [421, 267] on button "Start Answering" at bounding box center [484, 259] width 235 height 22
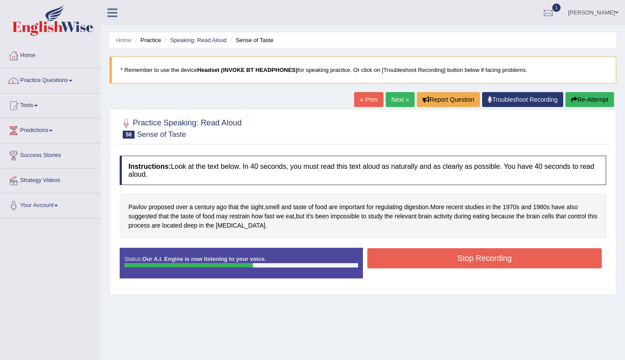
click at [421, 267] on button "Stop Recording" at bounding box center [484, 258] width 235 height 20
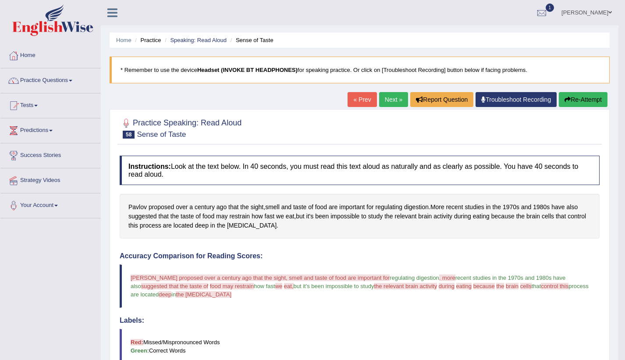
click at [384, 96] on link "Next »" at bounding box center [393, 99] width 29 height 15
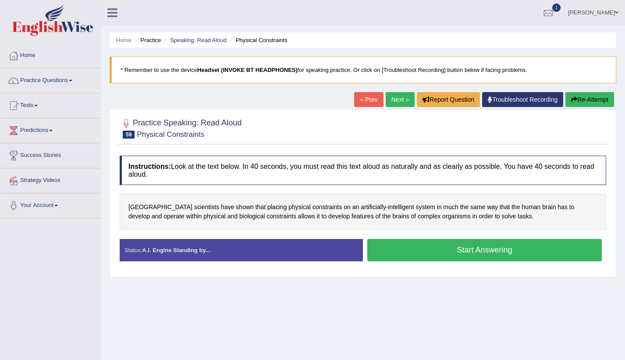
click at [406, 252] on button "Start Answering" at bounding box center [484, 250] width 235 height 22
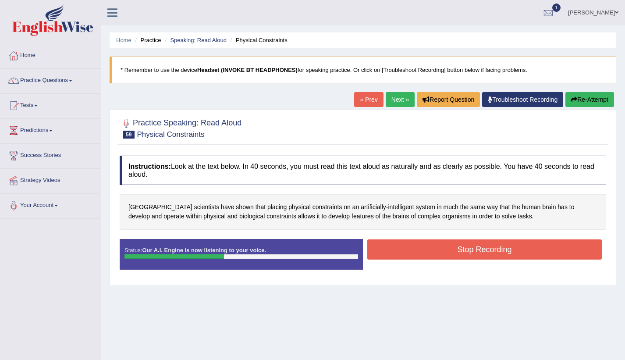
click at [406, 252] on button "Stop Recording" at bounding box center [484, 249] width 235 height 20
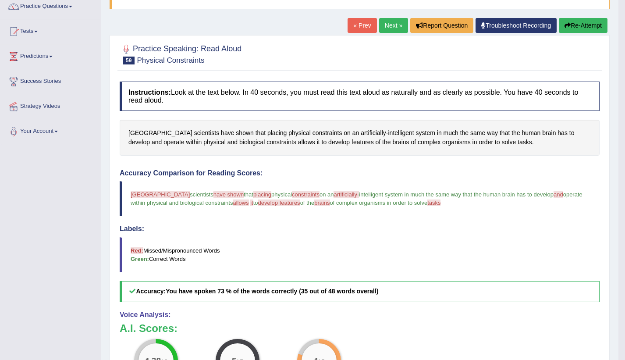
scroll to position [44, 0]
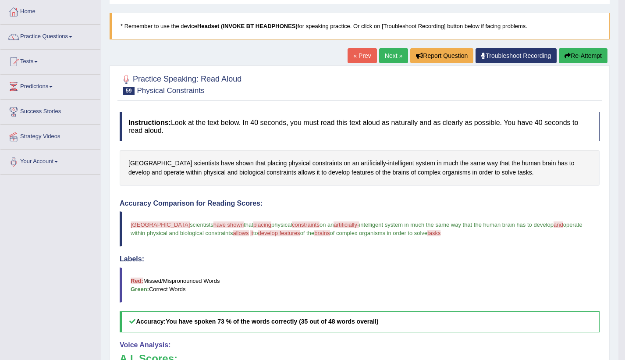
click at [387, 54] on link "Next »" at bounding box center [393, 55] width 29 height 15
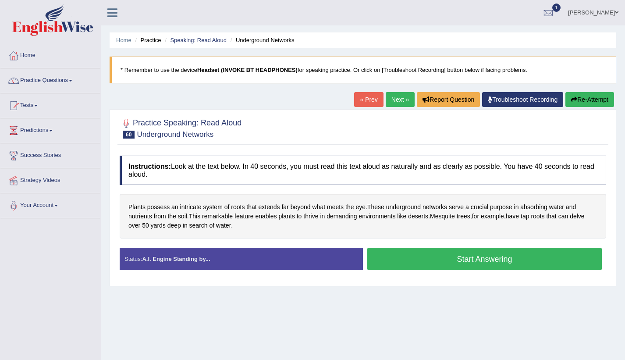
click at [405, 260] on button "Start Answering" at bounding box center [484, 259] width 235 height 22
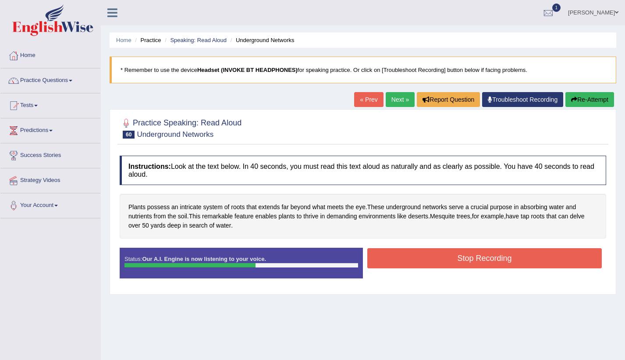
click at [414, 255] on button "Stop Recording" at bounding box center [484, 258] width 235 height 20
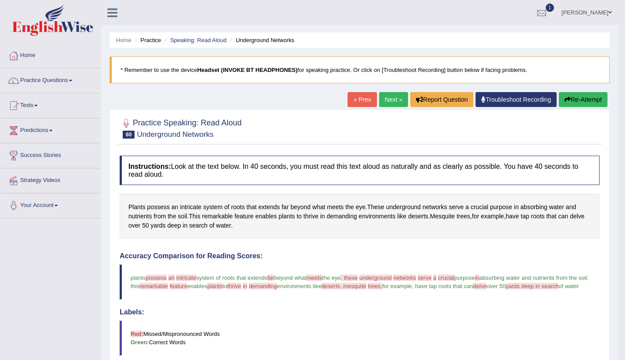
click at [395, 98] on link "Next »" at bounding box center [393, 99] width 29 height 15
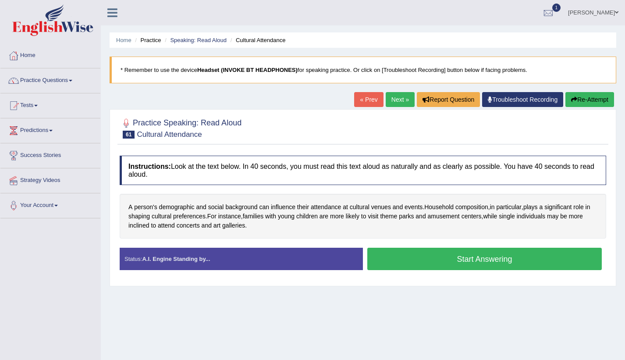
click at [437, 261] on button "Start Answering" at bounding box center [484, 259] width 235 height 22
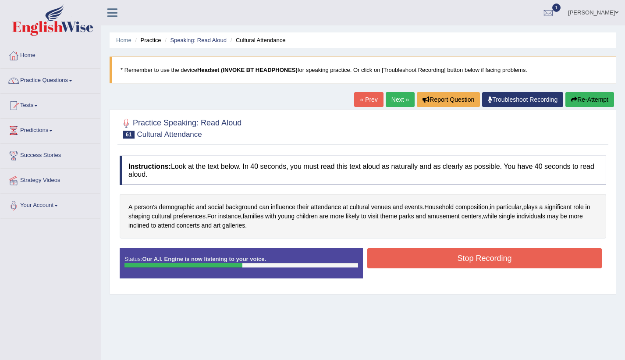
click at [436, 264] on button "Stop Recording" at bounding box center [484, 258] width 235 height 20
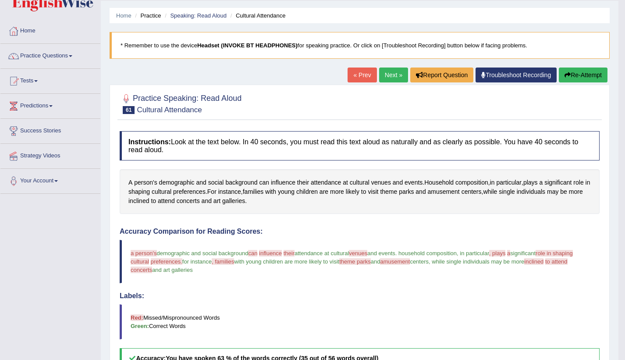
scroll to position [20, 0]
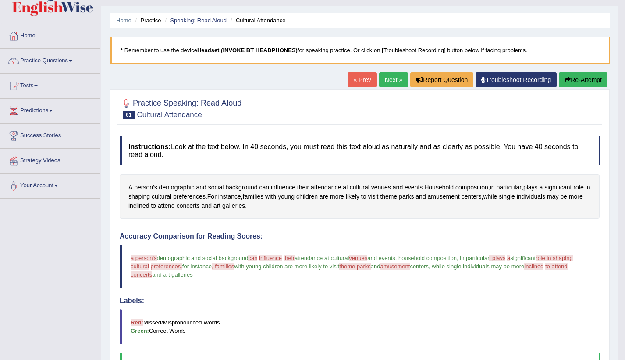
click at [384, 77] on link "Next »" at bounding box center [393, 79] width 29 height 15
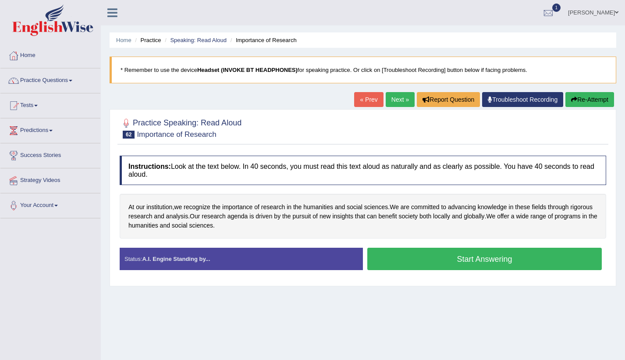
click at [424, 256] on button "Start Answering" at bounding box center [484, 259] width 235 height 22
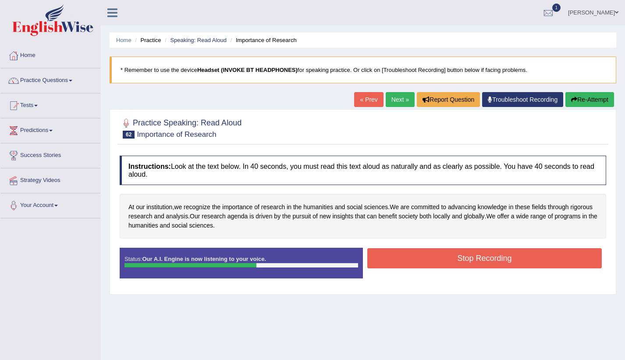
click at [424, 256] on button "Stop Recording" at bounding box center [484, 258] width 235 height 20
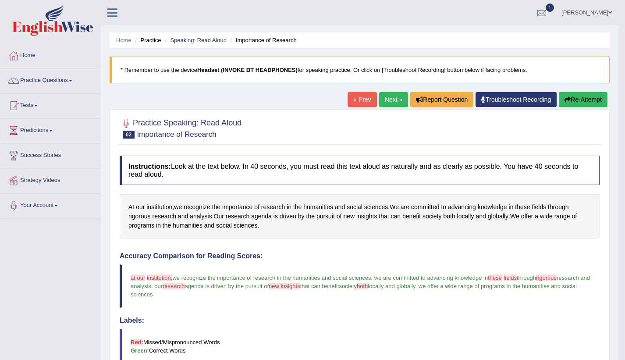
click at [393, 96] on link "Next »" at bounding box center [393, 99] width 29 height 15
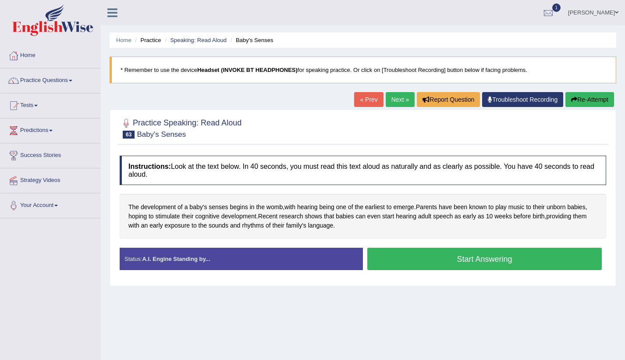
click at [428, 263] on button "Start Answering" at bounding box center [484, 259] width 235 height 22
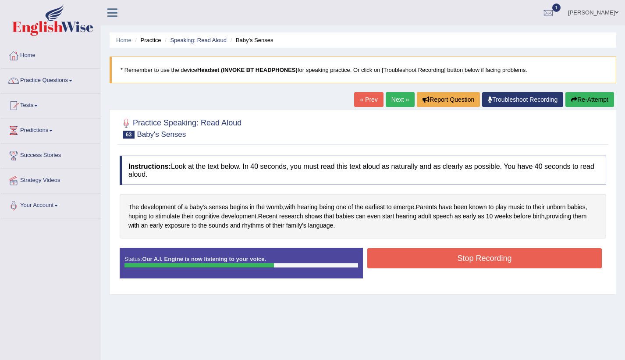
click at [428, 263] on button "Stop Recording" at bounding box center [484, 258] width 235 height 20
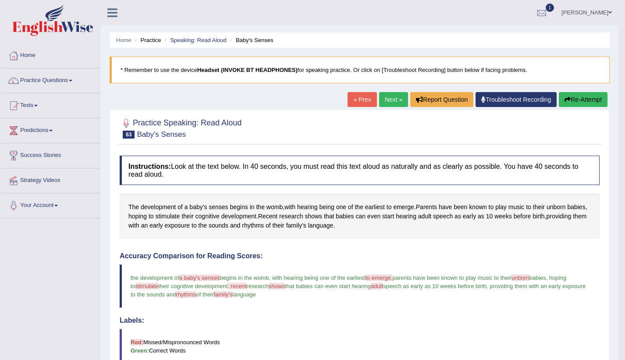
click at [385, 96] on link "Next »" at bounding box center [393, 99] width 29 height 15
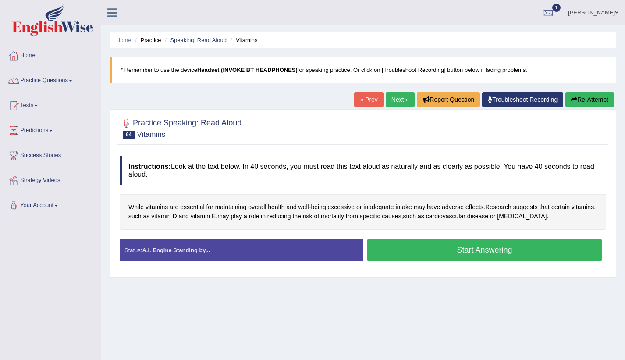
click at [415, 253] on button "Start Answering" at bounding box center [484, 250] width 235 height 22
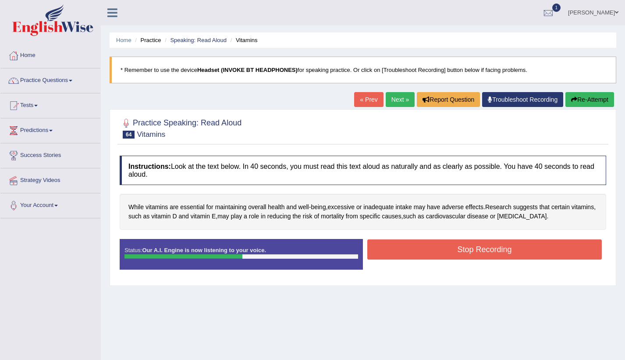
click at [415, 253] on button "Stop Recording" at bounding box center [484, 249] width 235 height 20
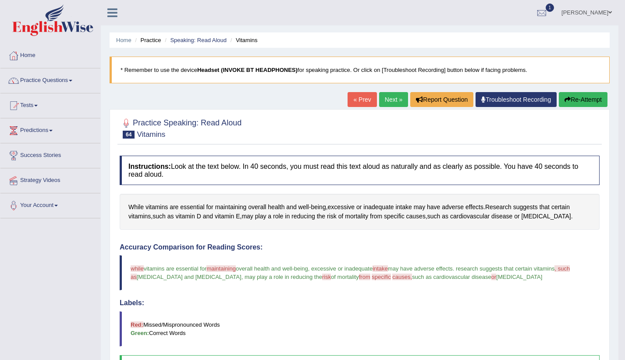
click at [385, 95] on link "Next »" at bounding box center [393, 99] width 29 height 15
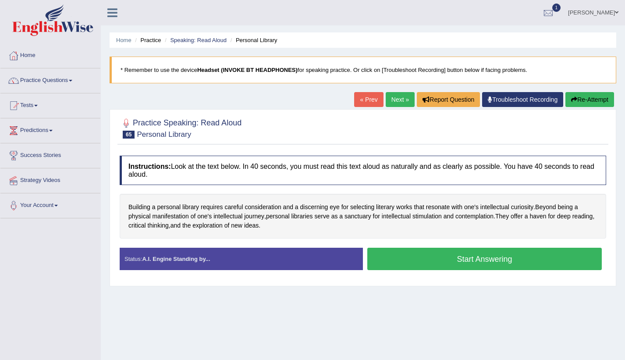
click at [446, 257] on button "Start Answering" at bounding box center [484, 259] width 235 height 22
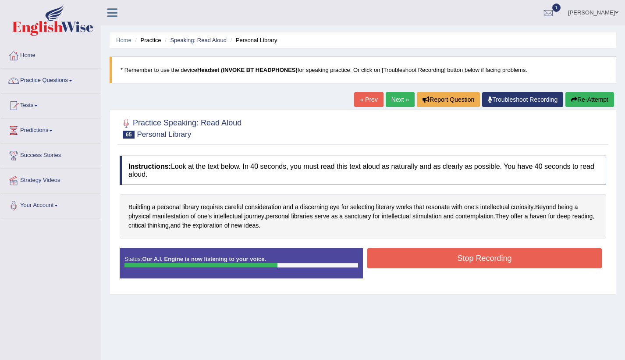
click at [446, 257] on button "Stop Recording" at bounding box center [484, 258] width 235 height 20
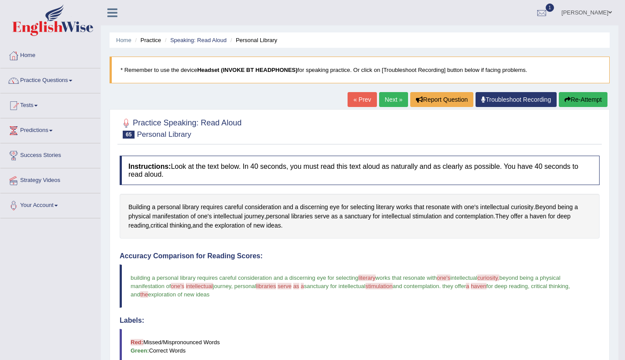
click at [390, 100] on link "Next »" at bounding box center [393, 99] width 29 height 15
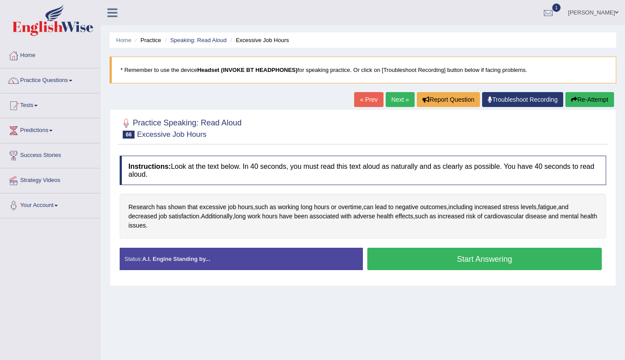
click at [424, 258] on button "Start Answering" at bounding box center [484, 259] width 235 height 22
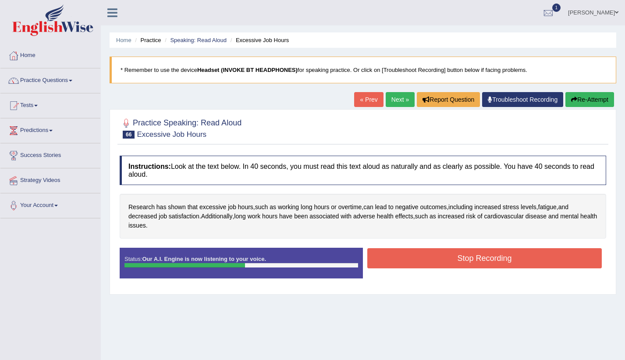
click at [424, 255] on button "Stop Recording" at bounding box center [484, 258] width 235 height 20
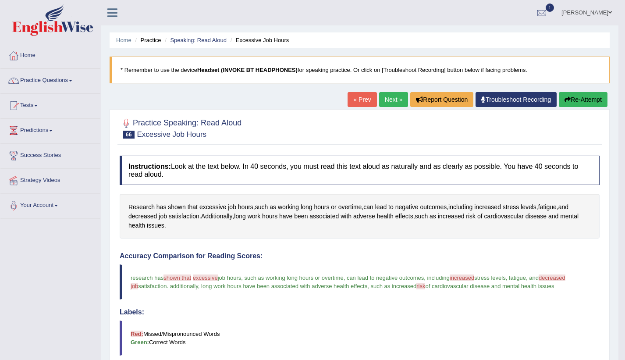
click at [386, 96] on link "Next »" at bounding box center [393, 99] width 29 height 15
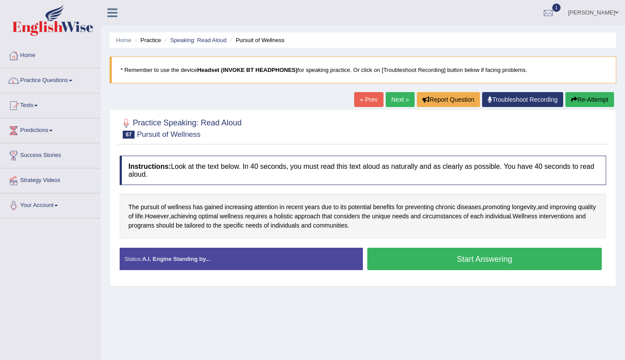
click at [455, 255] on button "Start Answering" at bounding box center [484, 259] width 235 height 22
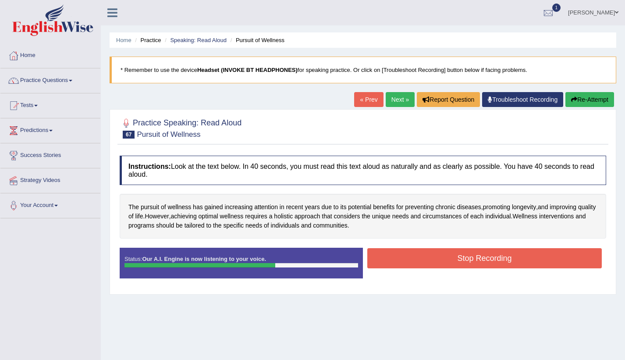
click at [455, 255] on button "Stop Recording" at bounding box center [484, 258] width 235 height 20
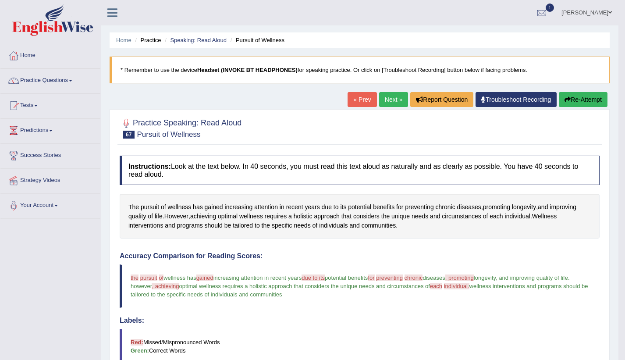
click at [385, 93] on link "Next »" at bounding box center [393, 99] width 29 height 15
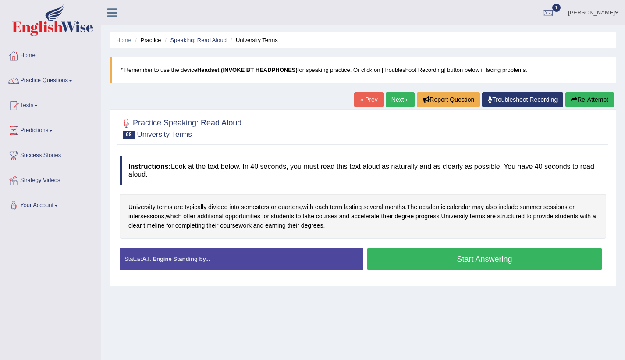
click at [422, 259] on button "Start Answering" at bounding box center [484, 259] width 235 height 22
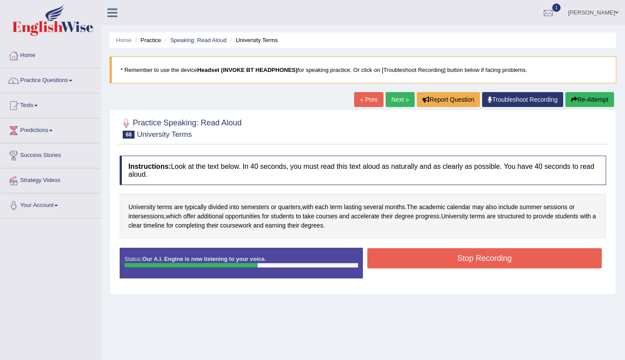
click at [422, 259] on button "Stop Recording" at bounding box center [484, 258] width 235 height 20
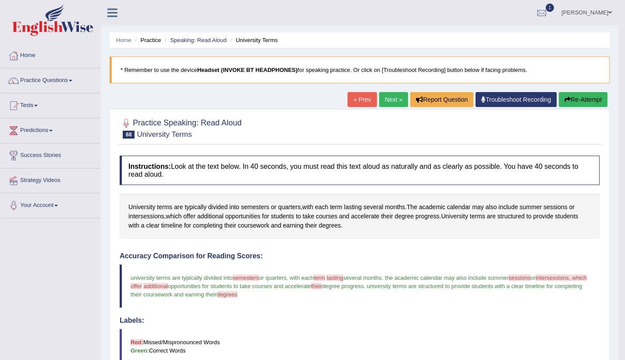
click at [395, 96] on link "Next »" at bounding box center [393, 99] width 29 height 15
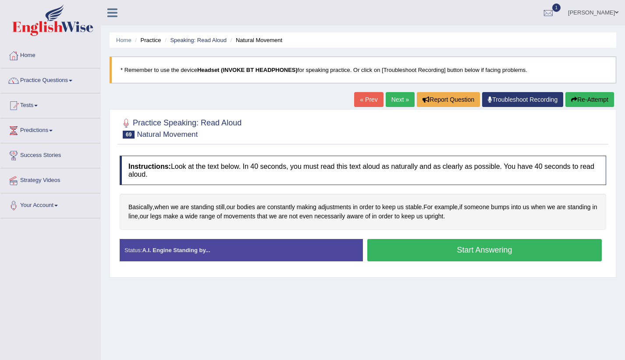
click at [475, 255] on button "Start Answering" at bounding box center [484, 250] width 235 height 22
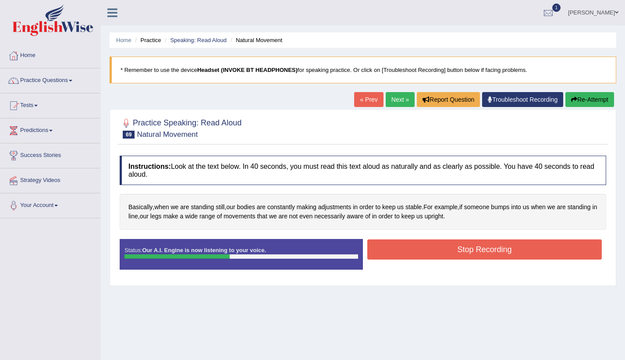
click at [475, 255] on button "Stop Recording" at bounding box center [484, 249] width 235 height 20
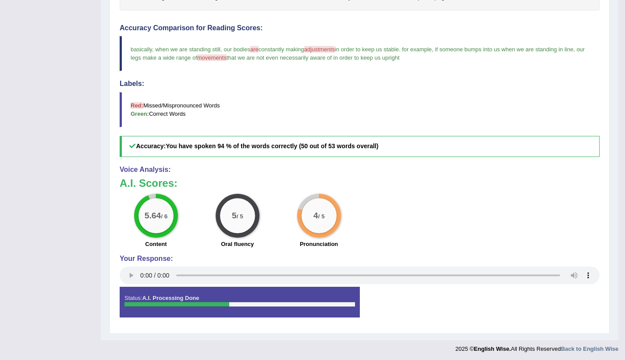
scroll to position [88, 0]
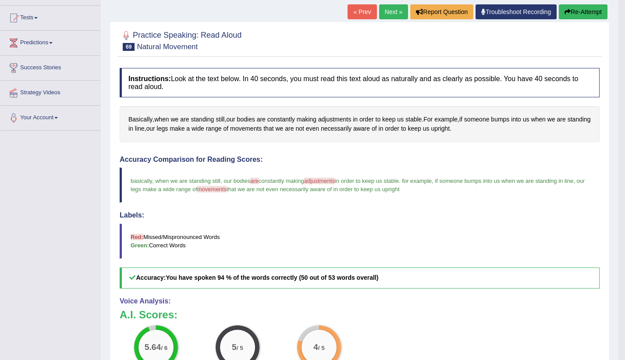
click at [381, 10] on link "Next »" at bounding box center [393, 11] width 29 height 15
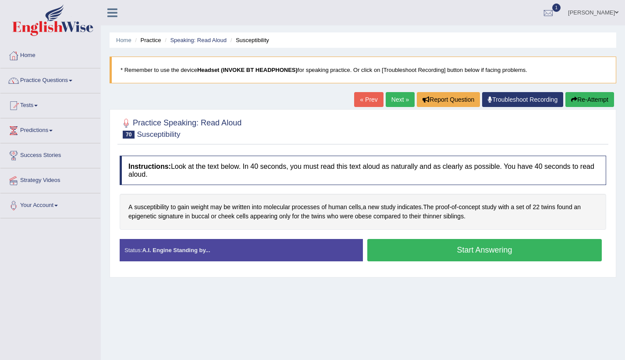
click at [451, 250] on button "Start Answering" at bounding box center [484, 250] width 235 height 22
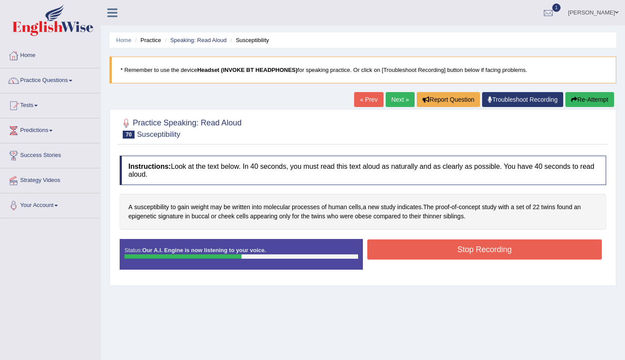
click at [451, 250] on button "Stop Recording" at bounding box center [484, 249] width 235 height 20
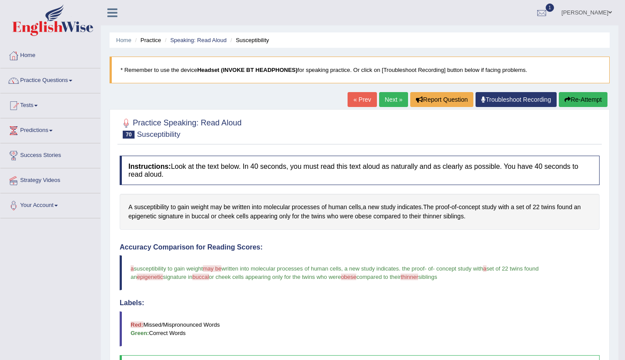
click at [391, 98] on link "Next »" at bounding box center [393, 99] width 29 height 15
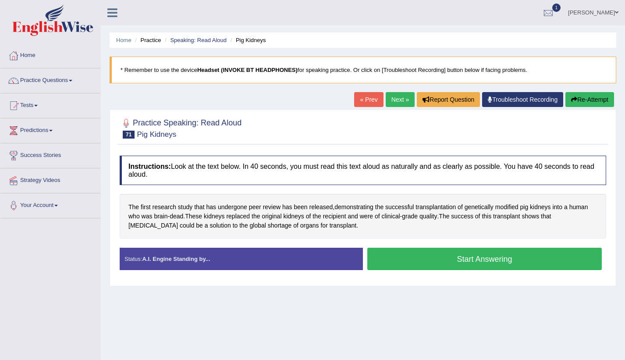
click at [409, 254] on button "Start Answering" at bounding box center [484, 259] width 235 height 22
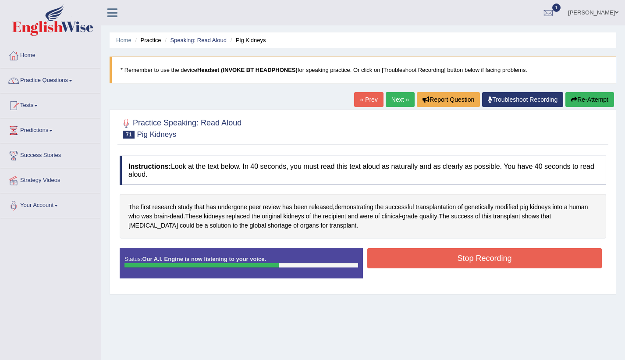
click at [410, 252] on button "Stop Recording" at bounding box center [484, 258] width 235 height 20
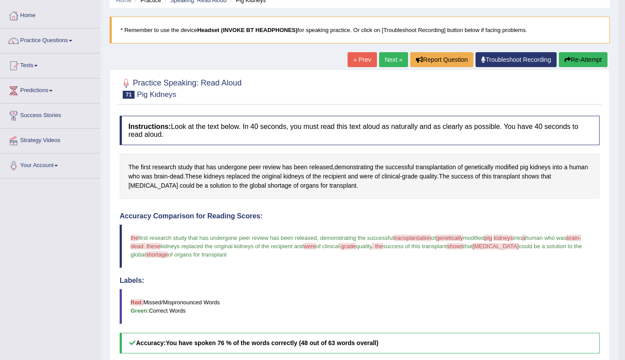
scroll to position [20, 0]
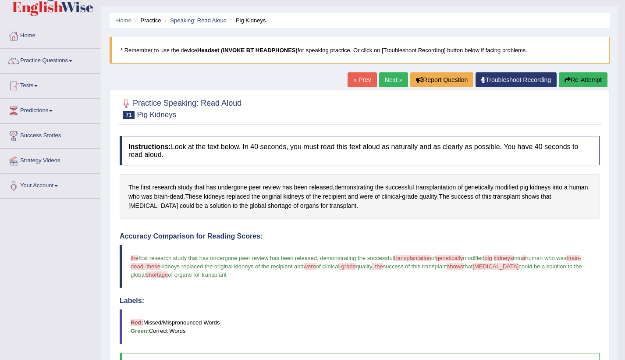
click at [379, 80] on link "Next »" at bounding box center [393, 79] width 29 height 15
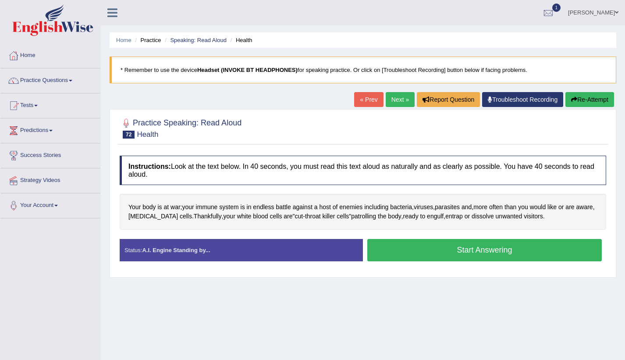
click at [408, 249] on button "Start Answering" at bounding box center [484, 250] width 235 height 22
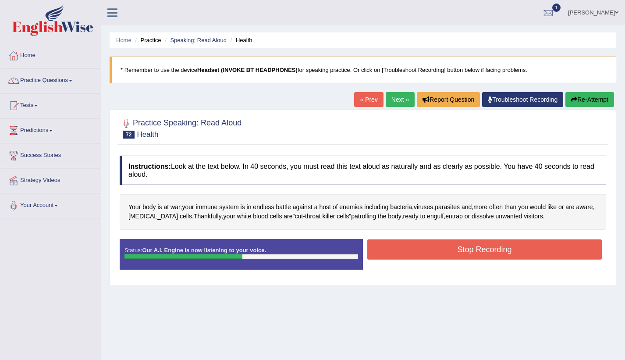
click at [408, 249] on button "Stop Recording" at bounding box center [484, 249] width 235 height 20
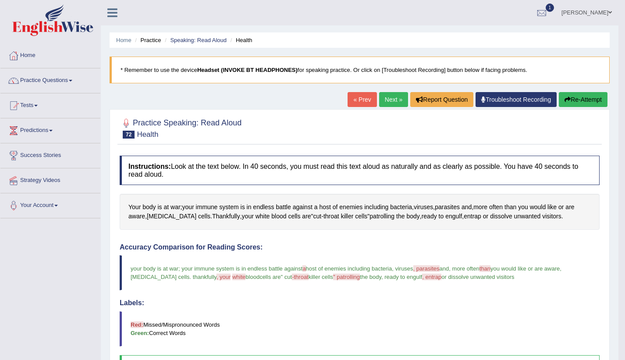
click at [388, 99] on link "Next »" at bounding box center [393, 99] width 29 height 15
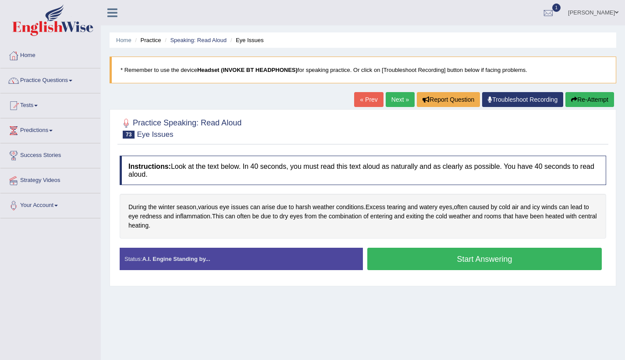
click at [438, 256] on button "Start Answering" at bounding box center [484, 259] width 235 height 22
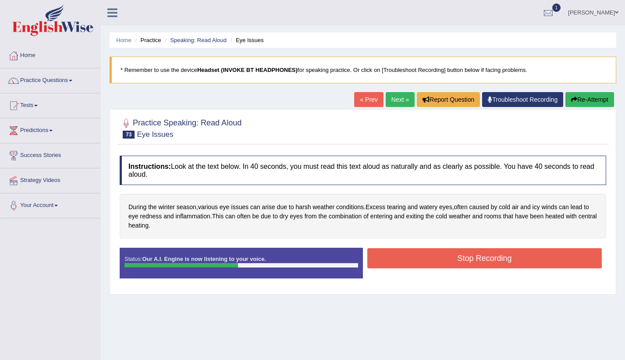
click at [438, 256] on button "Stop Recording" at bounding box center [484, 258] width 235 height 20
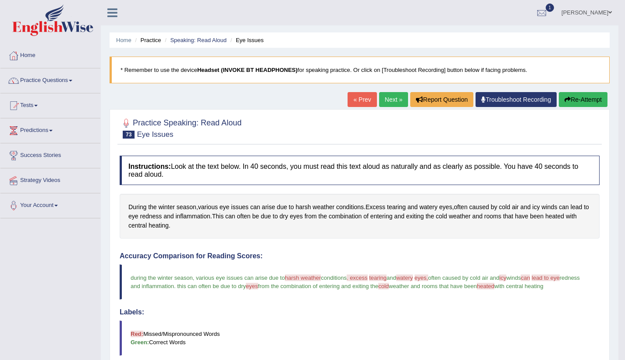
click at [383, 102] on link "Next »" at bounding box center [393, 99] width 29 height 15
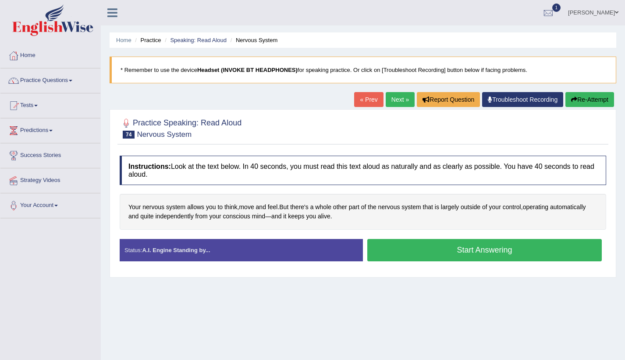
click at [424, 248] on button "Start Answering" at bounding box center [484, 250] width 235 height 22
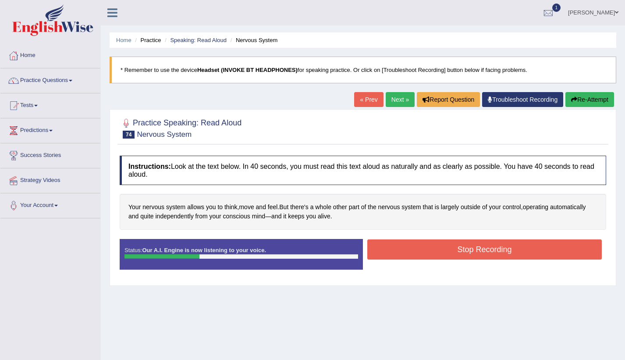
click at [424, 248] on button "Stop Recording" at bounding box center [484, 249] width 235 height 20
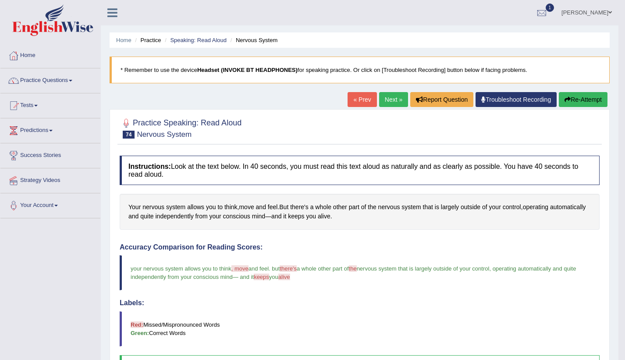
click at [384, 98] on link "Next »" at bounding box center [393, 99] width 29 height 15
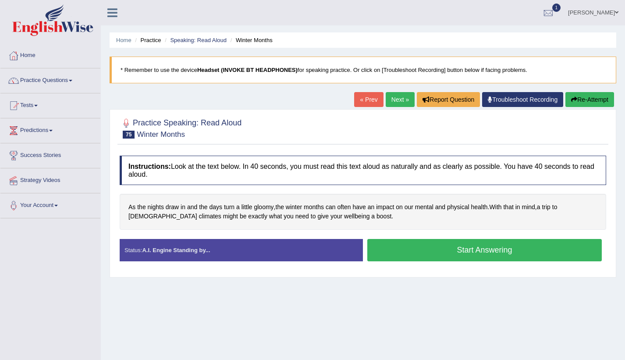
click at [421, 255] on button "Start Answering" at bounding box center [484, 250] width 235 height 22
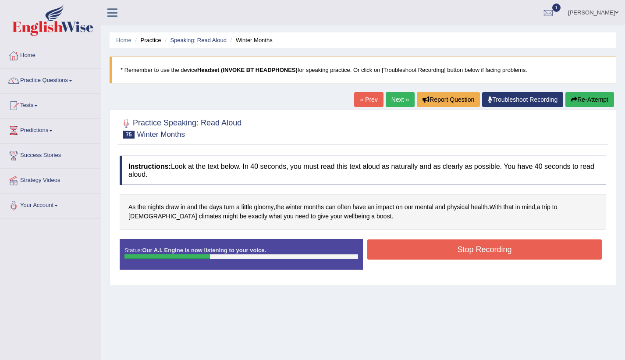
click at [421, 255] on button "Stop Recording" at bounding box center [484, 249] width 235 height 20
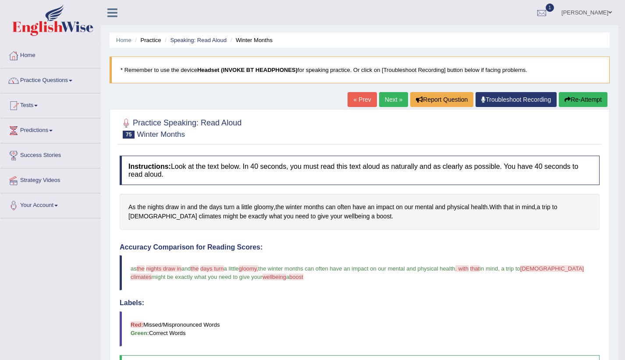
click at [393, 96] on link "Next »" at bounding box center [393, 99] width 29 height 15
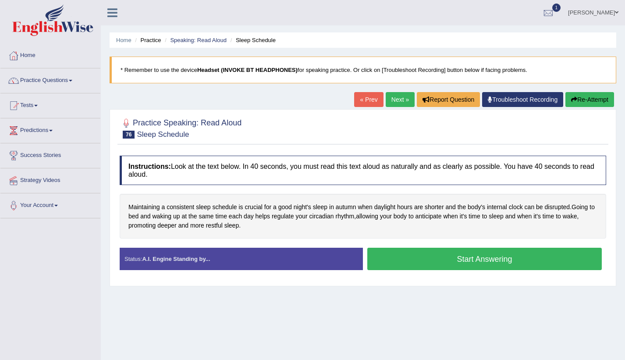
click at [418, 260] on button "Start Answering" at bounding box center [484, 259] width 235 height 22
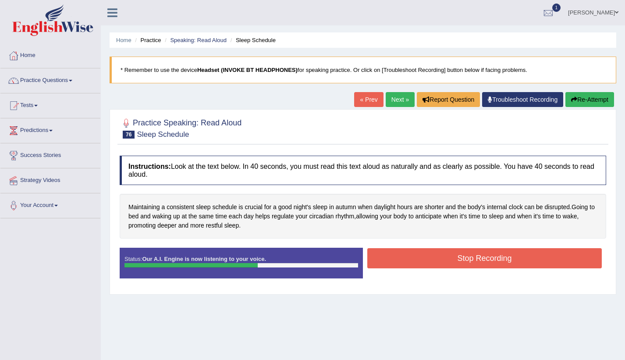
click at [418, 260] on button "Stop Recording" at bounding box center [484, 258] width 235 height 20
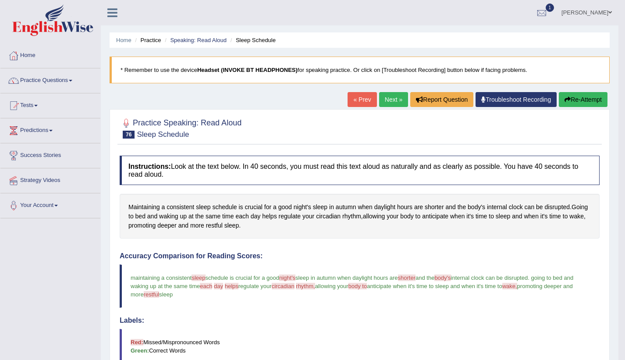
click at [385, 99] on link "Next »" at bounding box center [393, 99] width 29 height 15
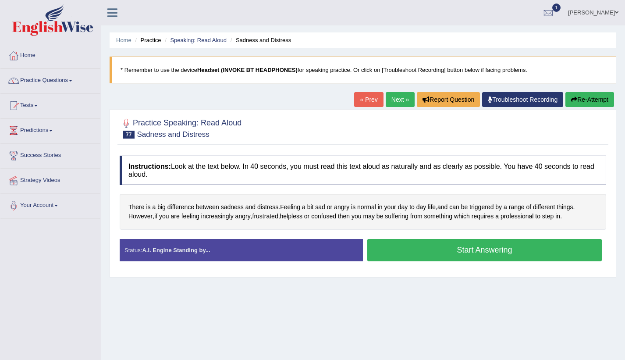
click at [410, 253] on button "Start Answering" at bounding box center [484, 250] width 235 height 22
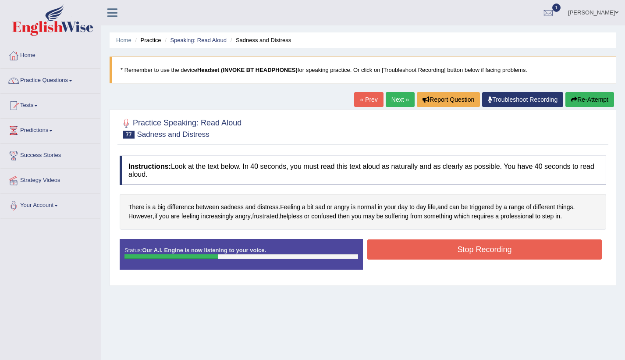
click at [410, 253] on button "Stop Recording" at bounding box center [484, 249] width 235 height 20
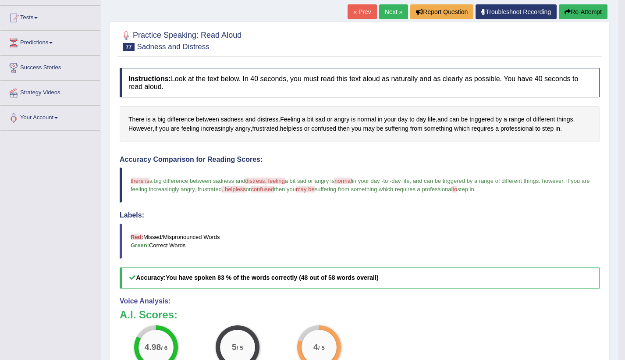
scroll to position [44, 0]
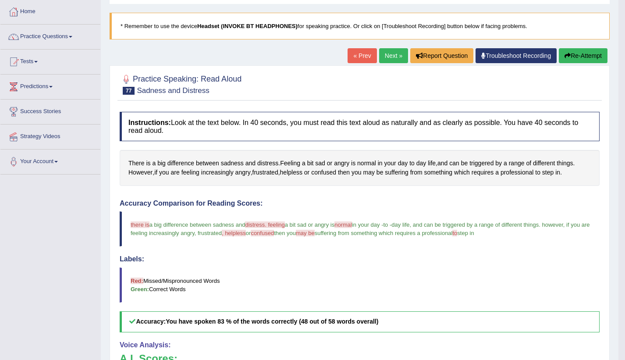
click at [392, 52] on link "Next »" at bounding box center [393, 55] width 29 height 15
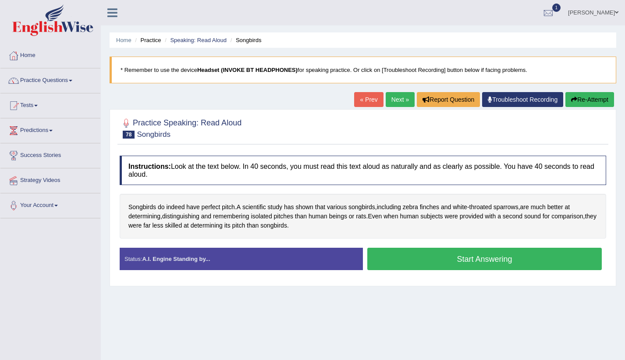
click at [427, 257] on button "Start Answering" at bounding box center [484, 259] width 235 height 22
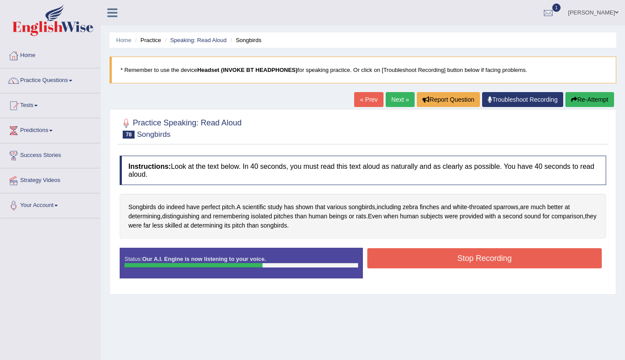
click at [427, 257] on button "Stop Recording" at bounding box center [484, 258] width 235 height 20
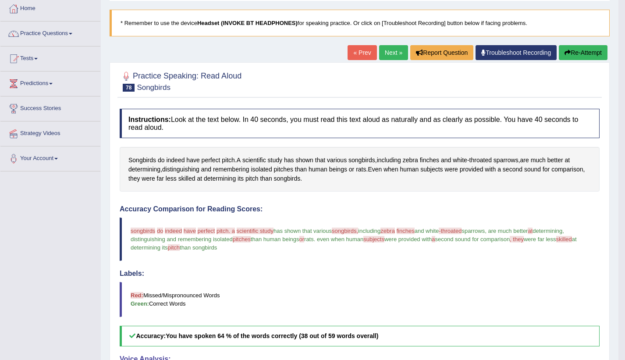
scroll to position [44, 0]
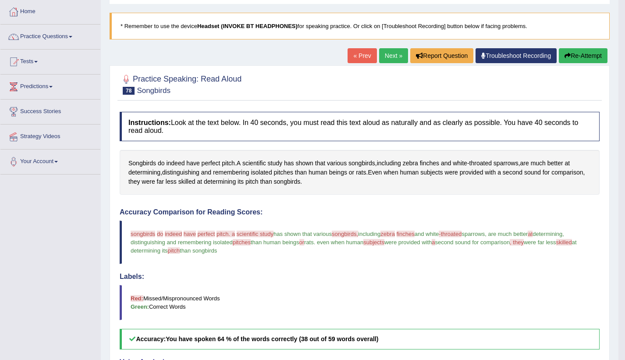
click at [396, 53] on link "Next »" at bounding box center [393, 55] width 29 height 15
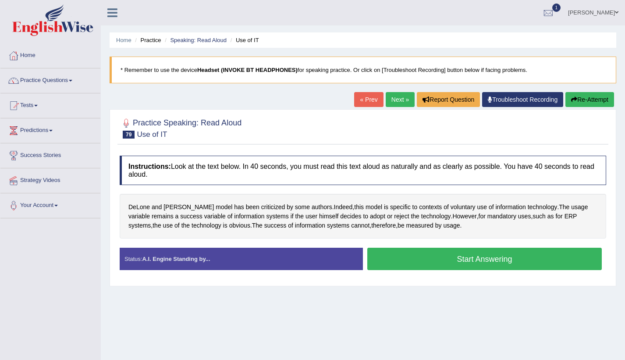
click at [411, 262] on button "Start Answering" at bounding box center [484, 259] width 235 height 22
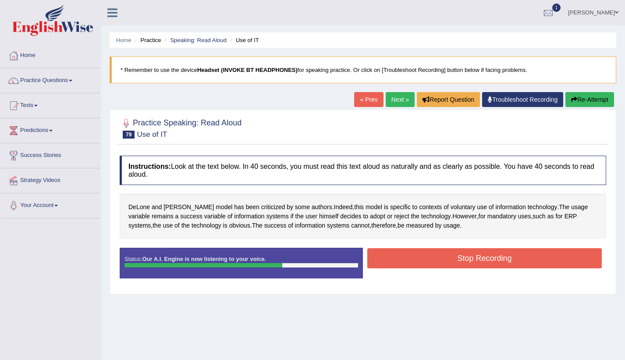
click at [411, 262] on button "Stop Recording" at bounding box center [484, 258] width 235 height 20
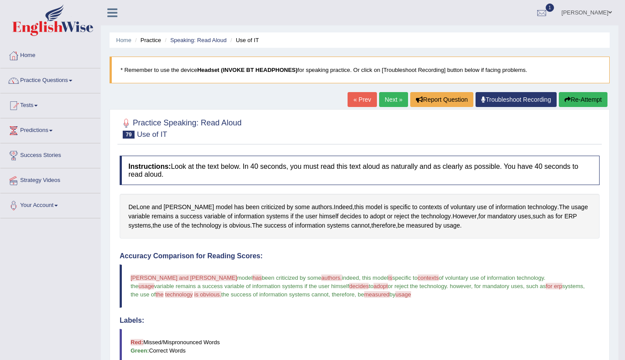
click at [390, 100] on link "Next »" at bounding box center [393, 99] width 29 height 15
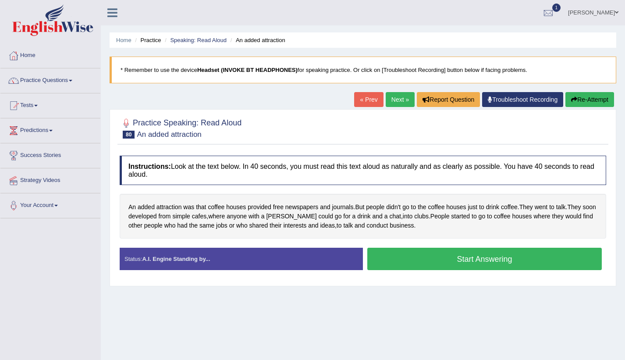
click at [412, 260] on button "Start Answering" at bounding box center [484, 259] width 235 height 22
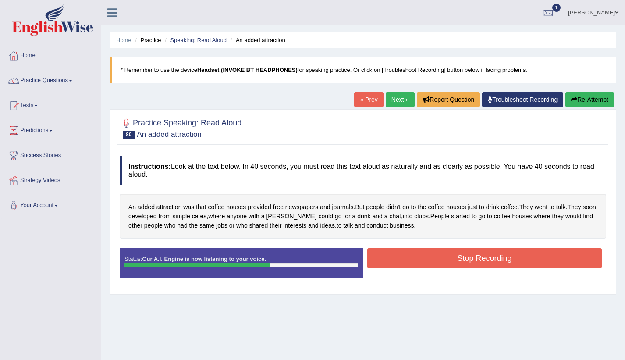
click at [413, 260] on button "Stop Recording" at bounding box center [484, 258] width 235 height 20
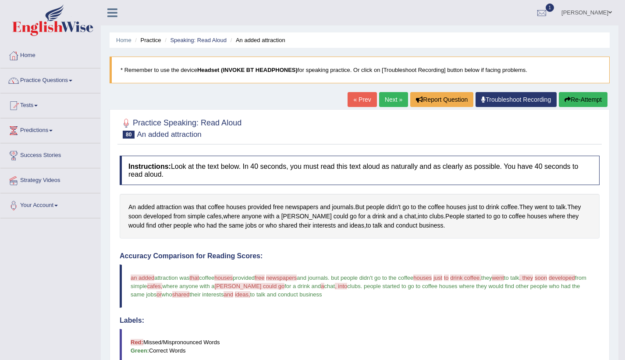
click at [392, 99] on link "Next »" at bounding box center [393, 99] width 29 height 15
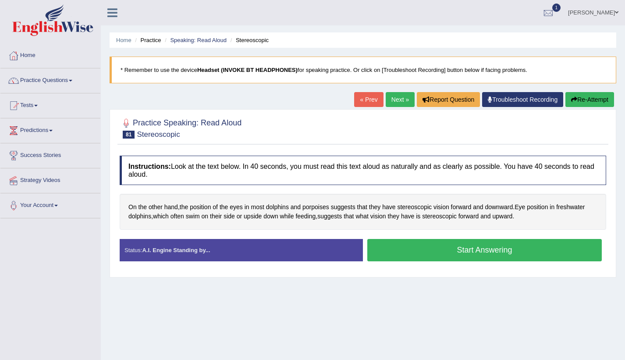
click at [431, 252] on button "Start Answering" at bounding box center [484, 250] width 235 height 22
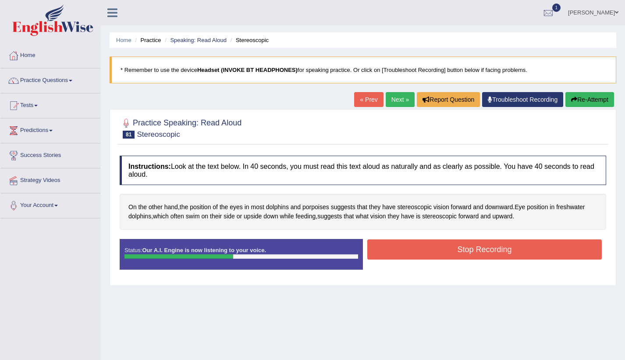
click at [431, 252] on button "Stop Recording" at bounding box center [484, 249] width 235 height 20
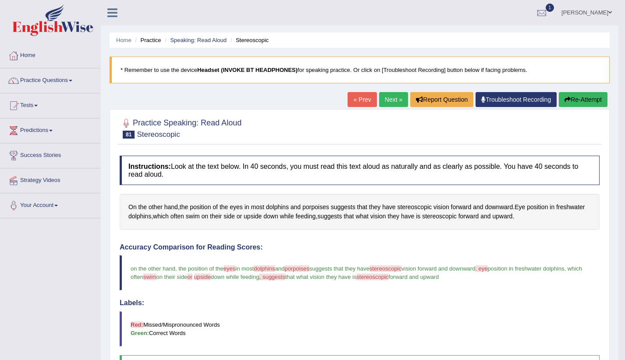
click at [383, 99] on link "Next »" at bounding box center [393, 99] width 29 height 15
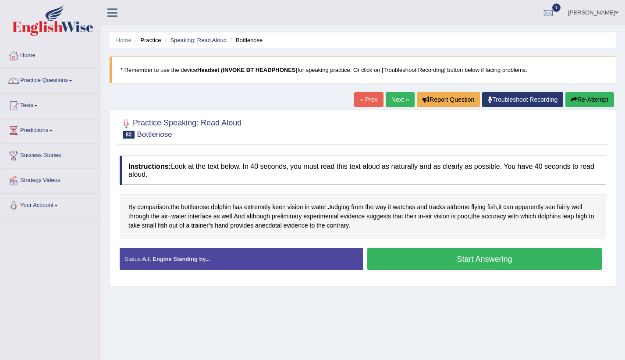
click at [460, 263] on button "Start Answering" at bounding box center [484, 259] width 235 height 22
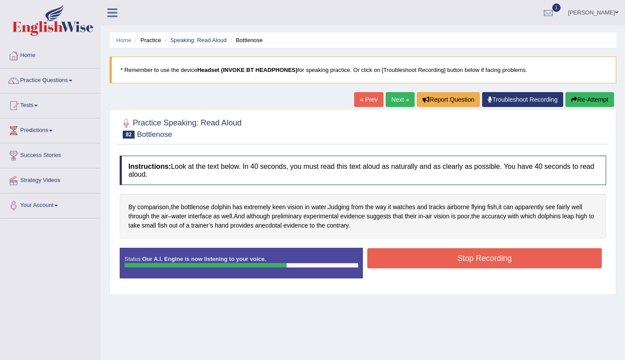
click at [454, 258] on button "Stop Recording" at bounding box center [484, 258] width 235 height 20
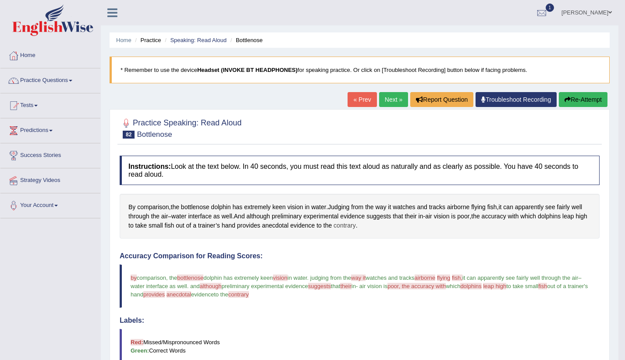
click at [338, 227] on span "contrary" at bounding box center [345, 225] width 22 height 9
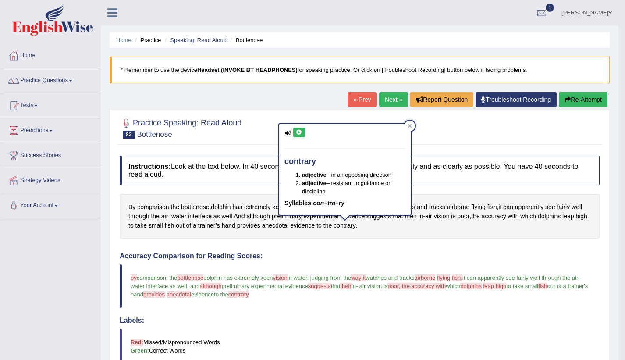
click at [288, 132] on icon at bounding box center [288, 133] width 7 height 6
click at [299, 130] on icon at bounding box center [299, 132] width 7 height 5
click at [411, 126] on icon at bounding box center [410, 126] width 4 height 4
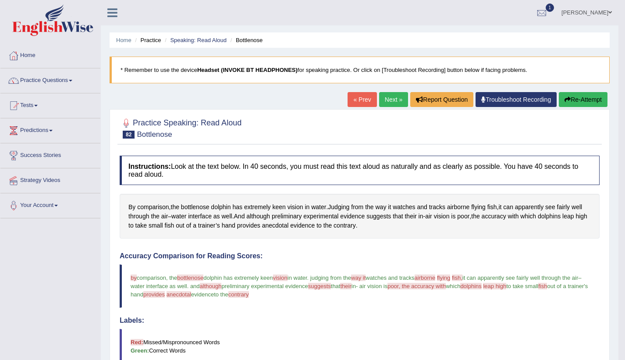
click at [392, 99] on link "Next »" at bounding box center [393, 99] width 29 height 15
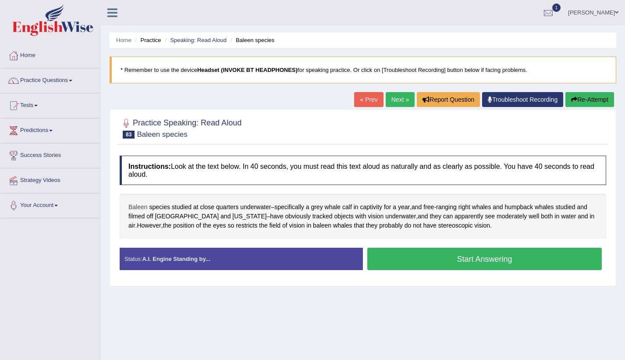
click at [142, 206] on span "Baleen" at bounding box center [137, 207] width 19 height 9
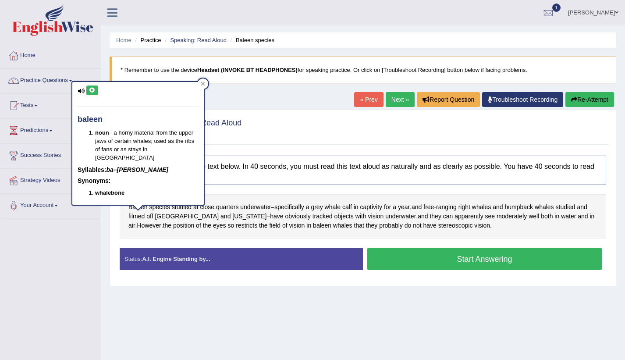
click at [93, 90] on icon at bounding box center [92, 90] width 7 height 5
click at [203, 85] on icon at bounding box center [203, 84] width 4 height 4
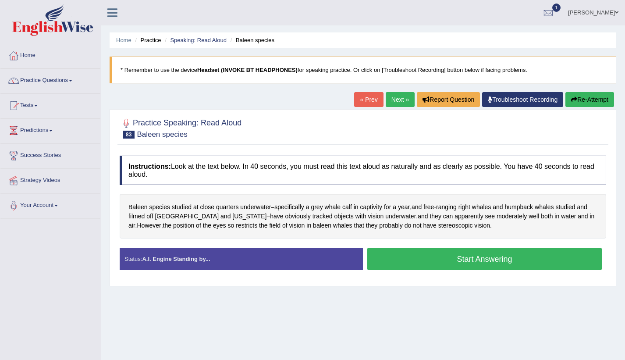
click at [449, 259] on button "Start Answering" at bounding box center [484, 259] width 235 height 22
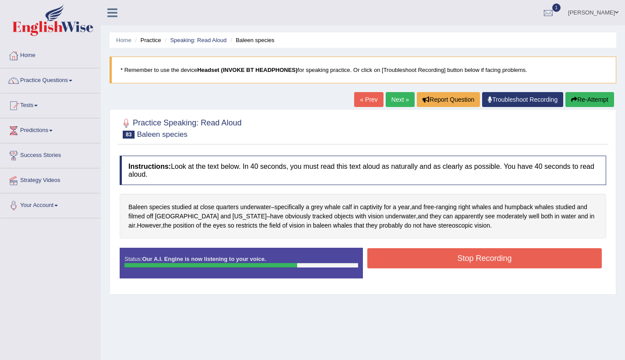
click at [449, 259] on button "Stop Recording" at bounding box center [484, 258] width 235 height 20
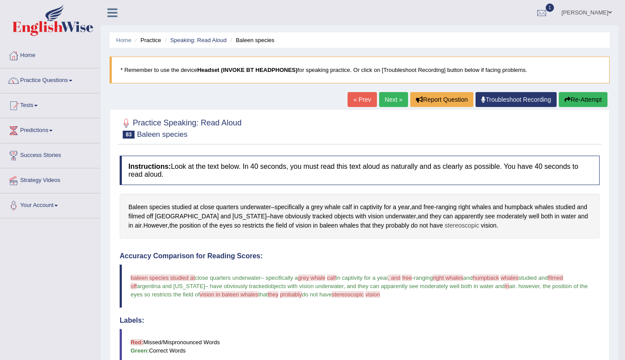
click at [445, 226] on span "stereoscopic" at bounding box center [462, 225] width 35 height 9
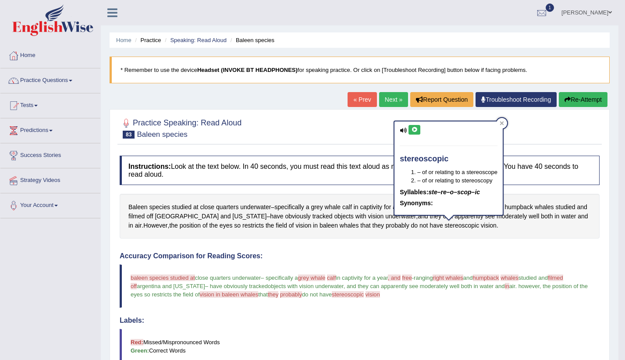
click at [415, 127] on icon at bounding box center [414, 129] width 7 height 5
click at [415, 131] on icon at bounding box center [414, 129] width 7 height 5
click at [503, 123] on icon at bounding box center [502, 123] width 4 height 4
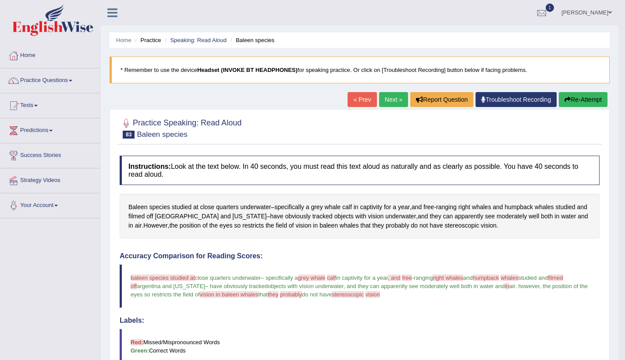
click at [390, 101] on link "Next »" at bounding box center [393, 99] width 29 height 15
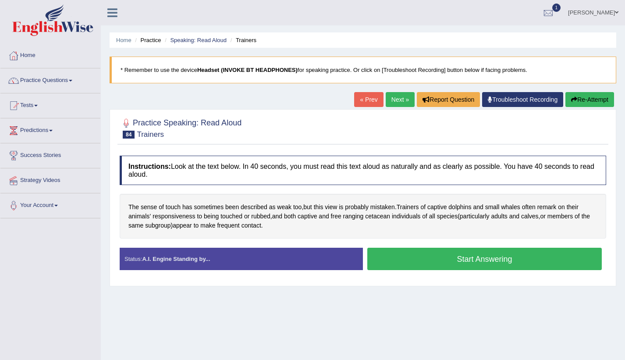
click at [421, 267] on button "Start Answering" at bounding box center [484, 259] width 235 height 22
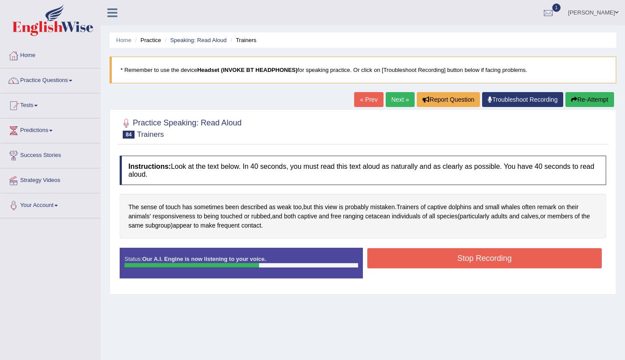
click at [439, 254] on button "Stop Recording" at bounding box center [484, 258] width 235 height 20
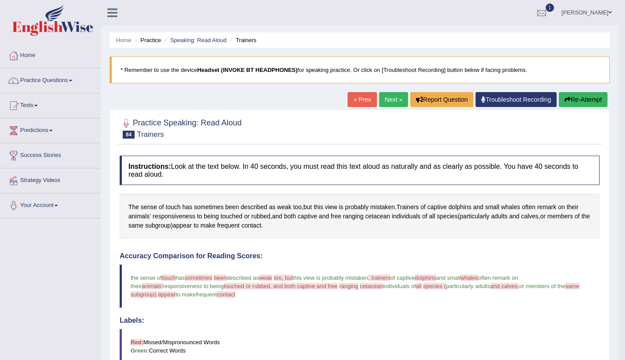
click at [381, 96] on link "Next »" at bounding box center [393, 99] width 29 height 15
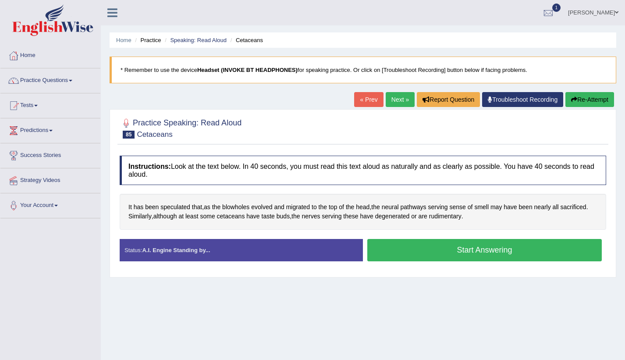
click at [436, 250] on button "Start Answering" at bounding box center [484, 250] width 235 height 22
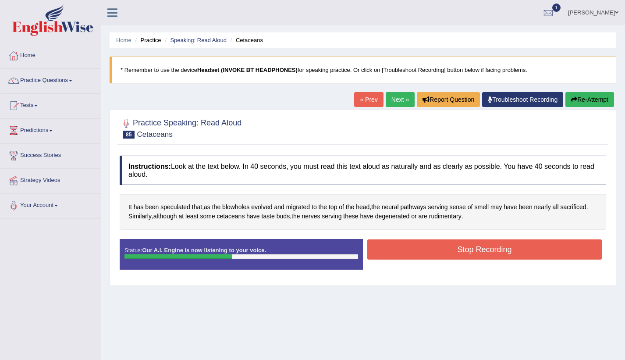
click at [436, 250] on button "Stop Recording" at bounding box center [484, 249] width 235 height 20
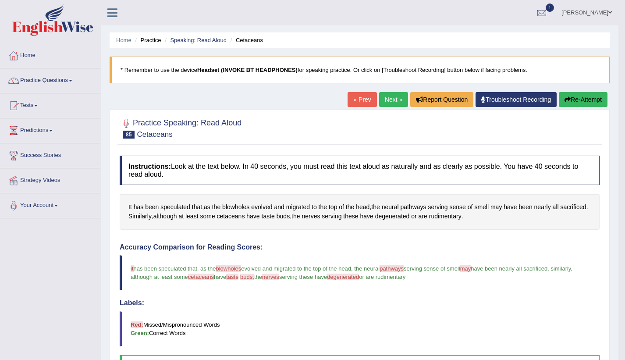
click at [386, 100] on link "Next »" at bounding box center [393, 99] width 29 height 15
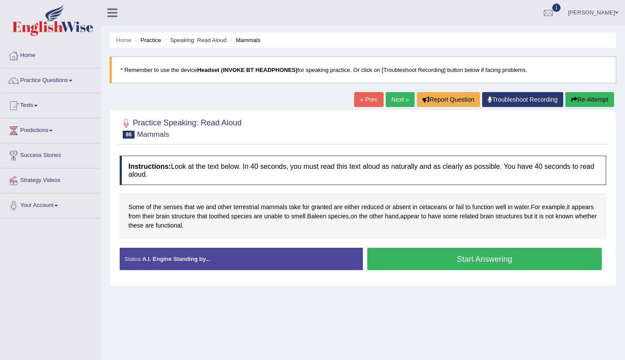
click at [424, 265] on button "Start Answering" at bounding box center [484, 259] width 235 height 22
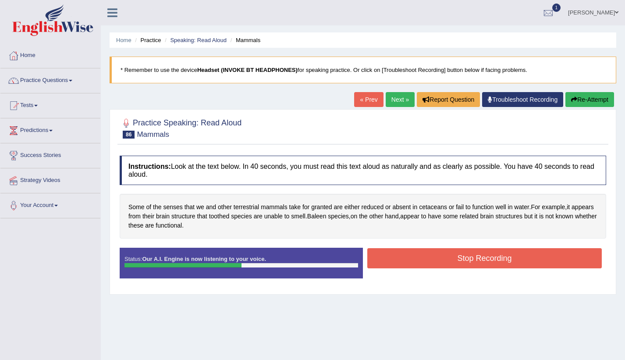
click at [424, 265] on button "Stop Recording" at bounding box center [484, 258] width 235 height 20
